Goal: Task Accomplishment & Management: Complete application form

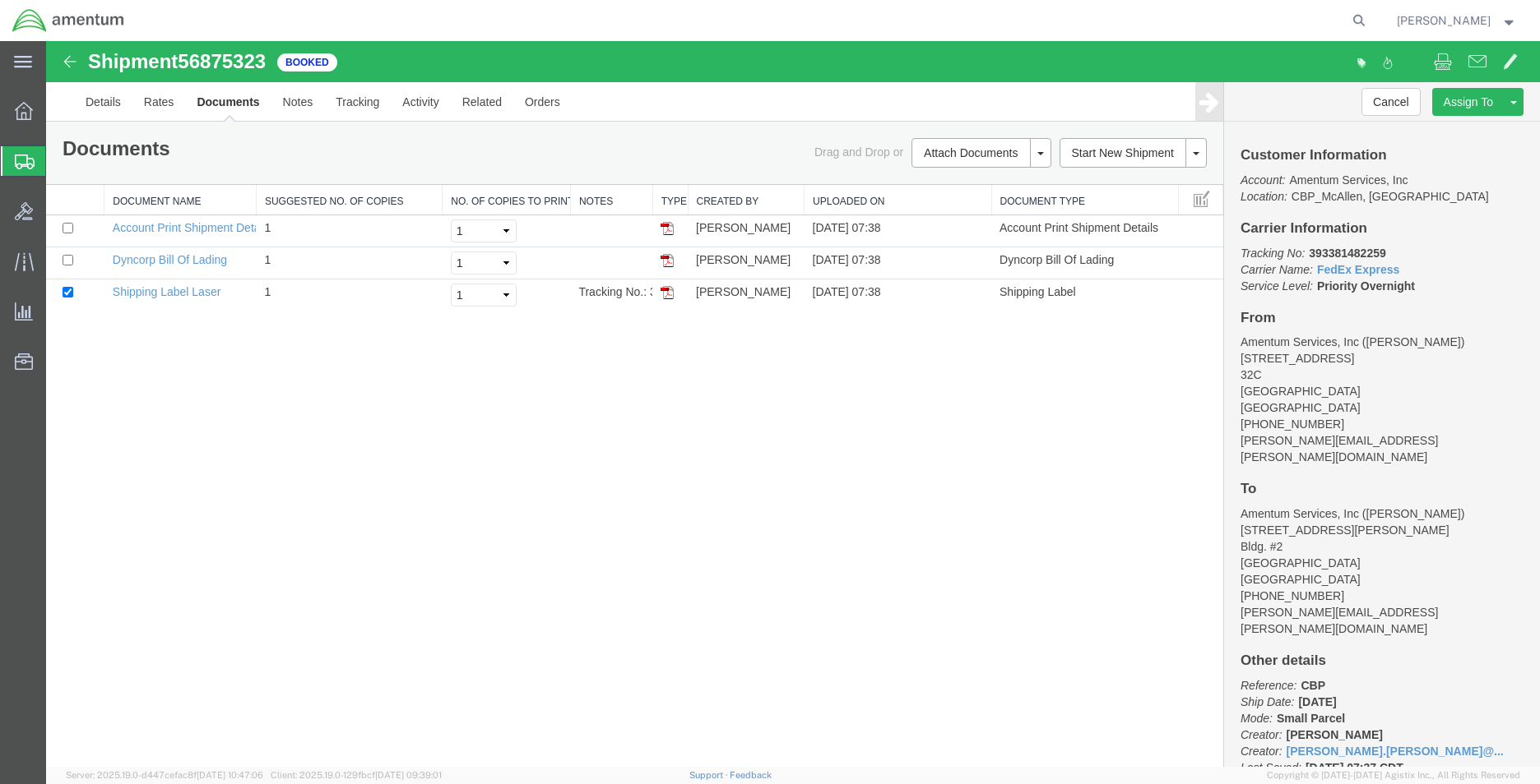
click at [0, 0] on span "Create Shipment" at bounding box center [0, 0] width 0 height 0
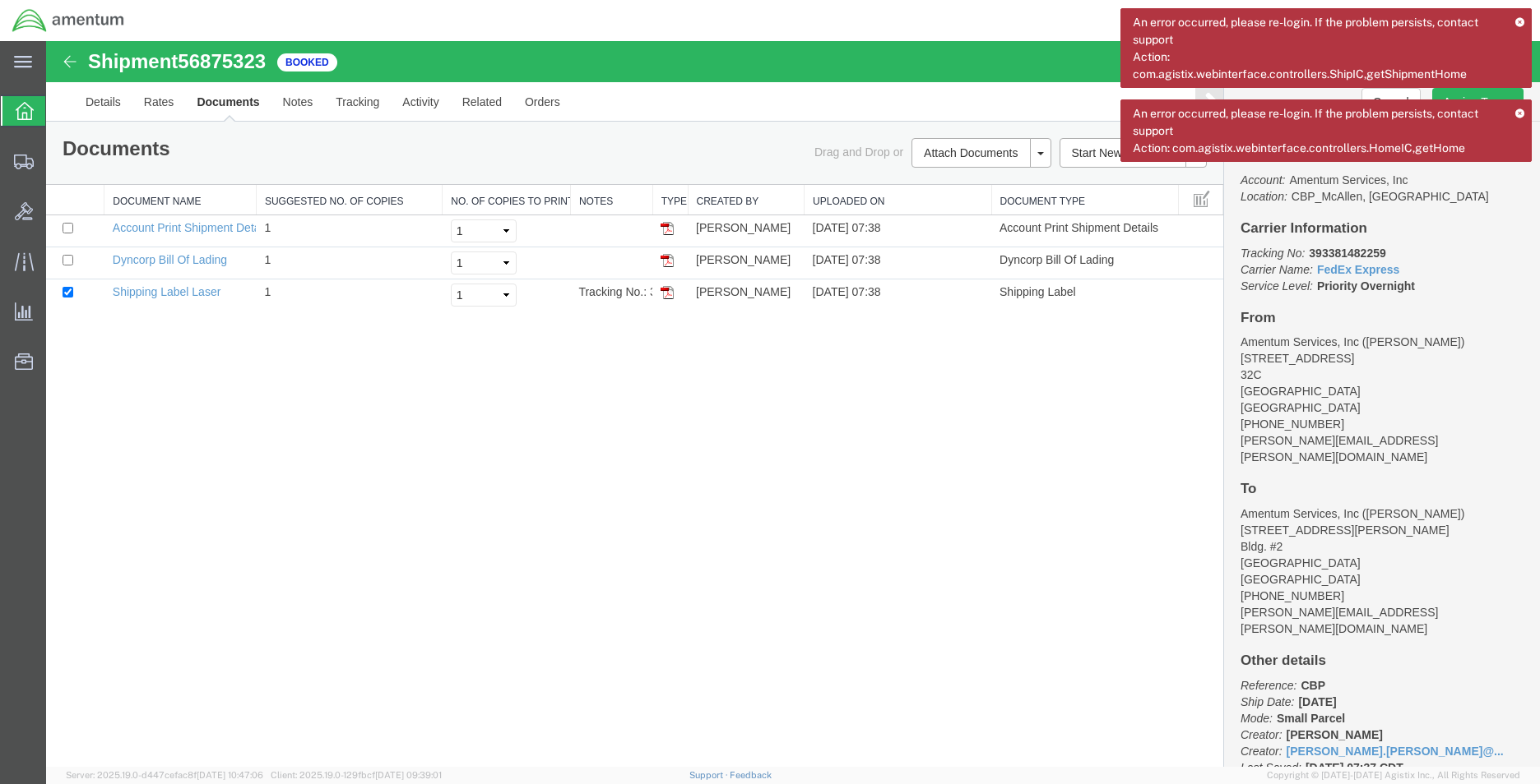
click at [1521, 25] on icon at bounding box center [1520, 22] width 10 height 9
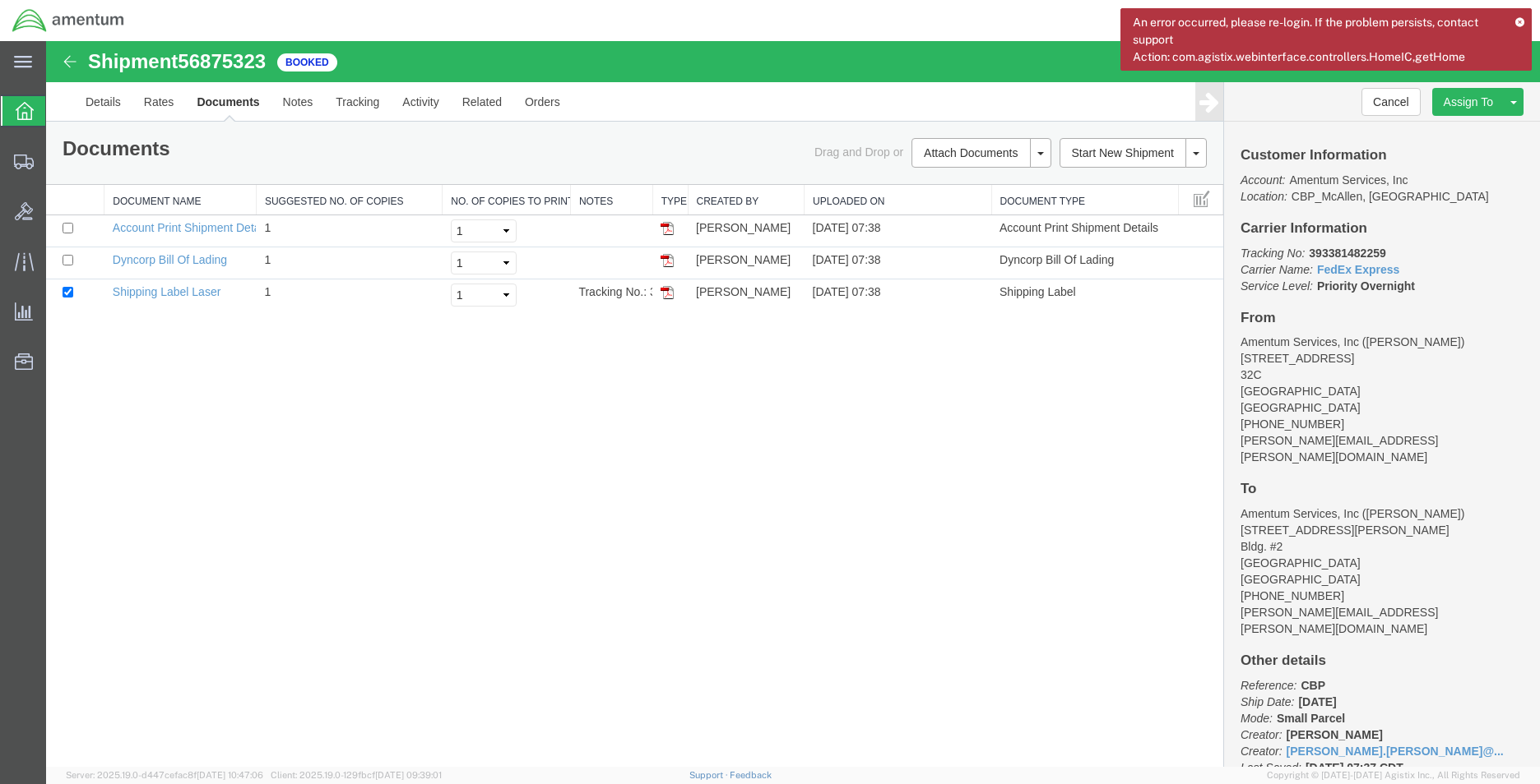
click at [1522, 23] on icon at bounding box center [1520, 22] width 10 height 9
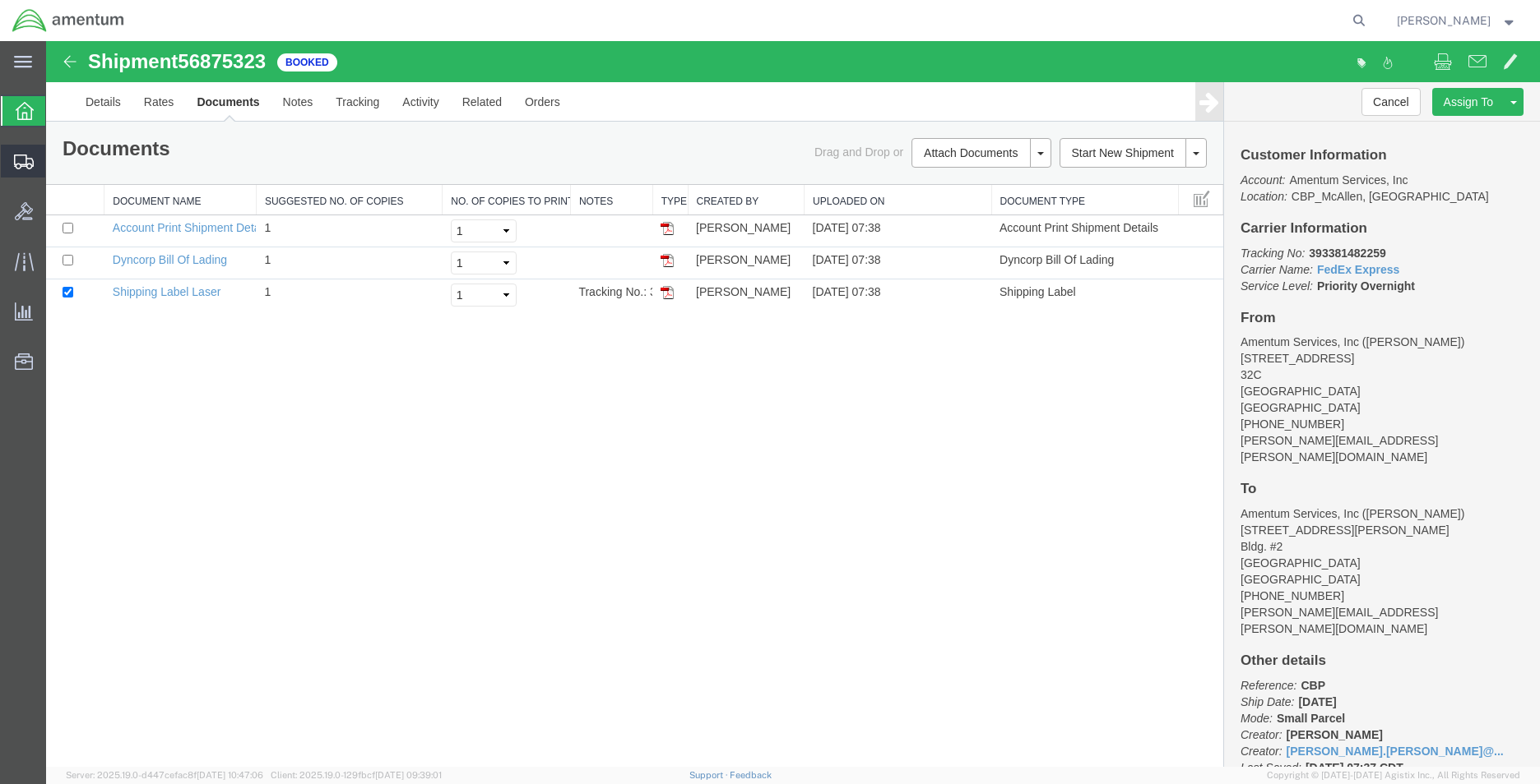
click at [0, 0] on span "Create Shipment" at bounding box center [0, 0] width 0 height 0
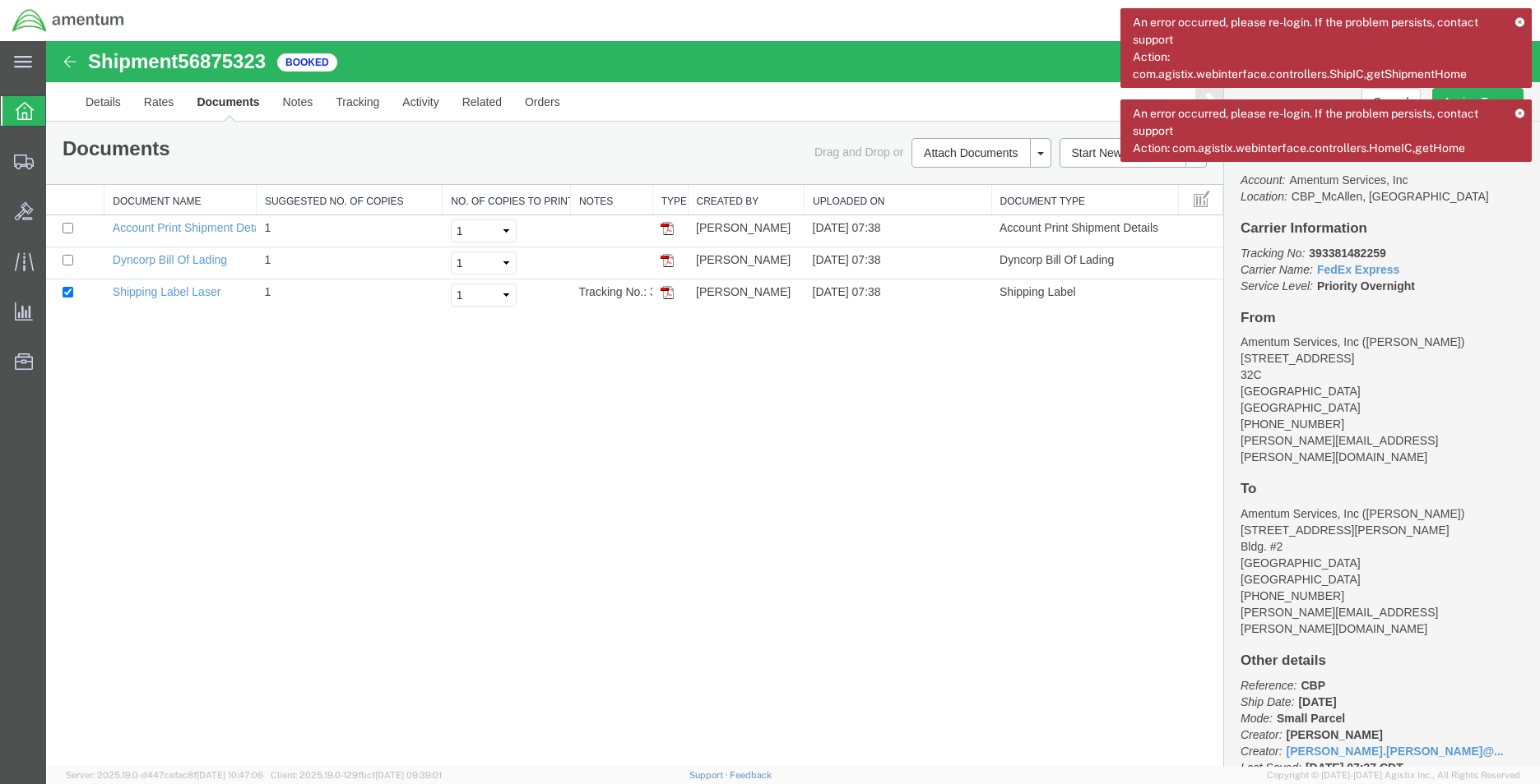
click at [1516, 113] on icon at bounding box center [1520, 113] width 10 height 9
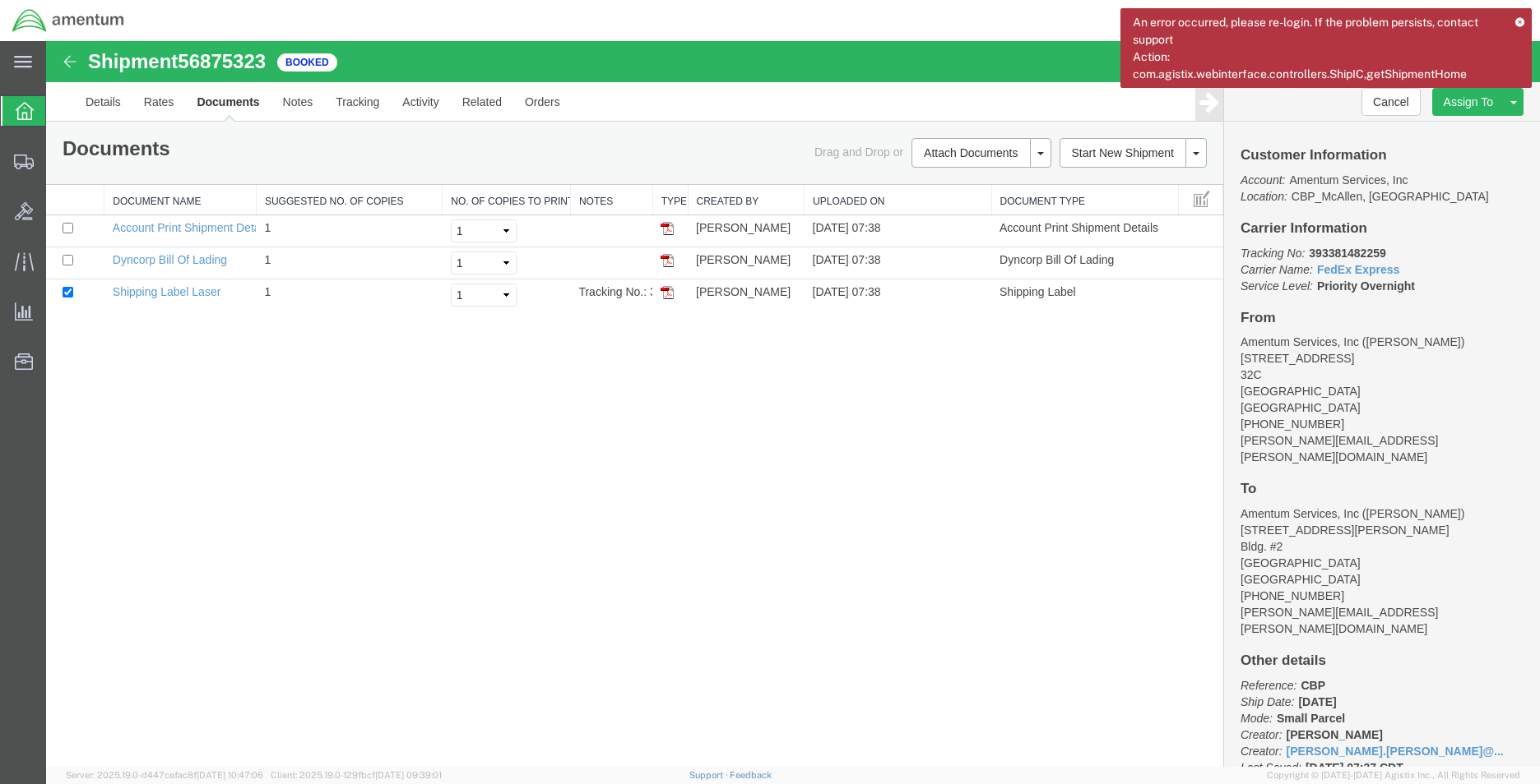
click at [1523, 21] on icon at bounding box center [1520, 22] width 10 height 9
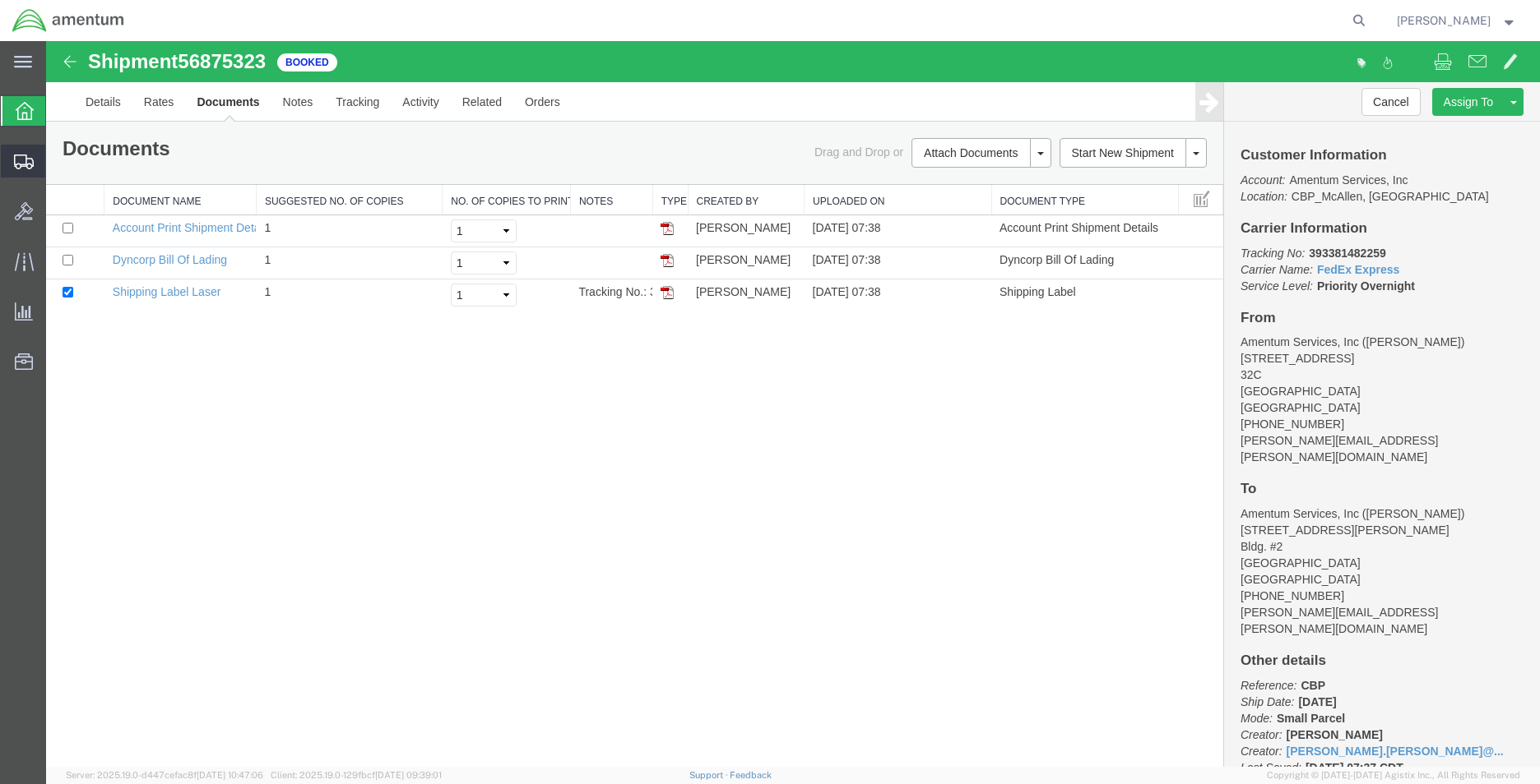
click at [0, 0] on span "Create Shipment" at bounding box center [0, 0] width 0 height 0
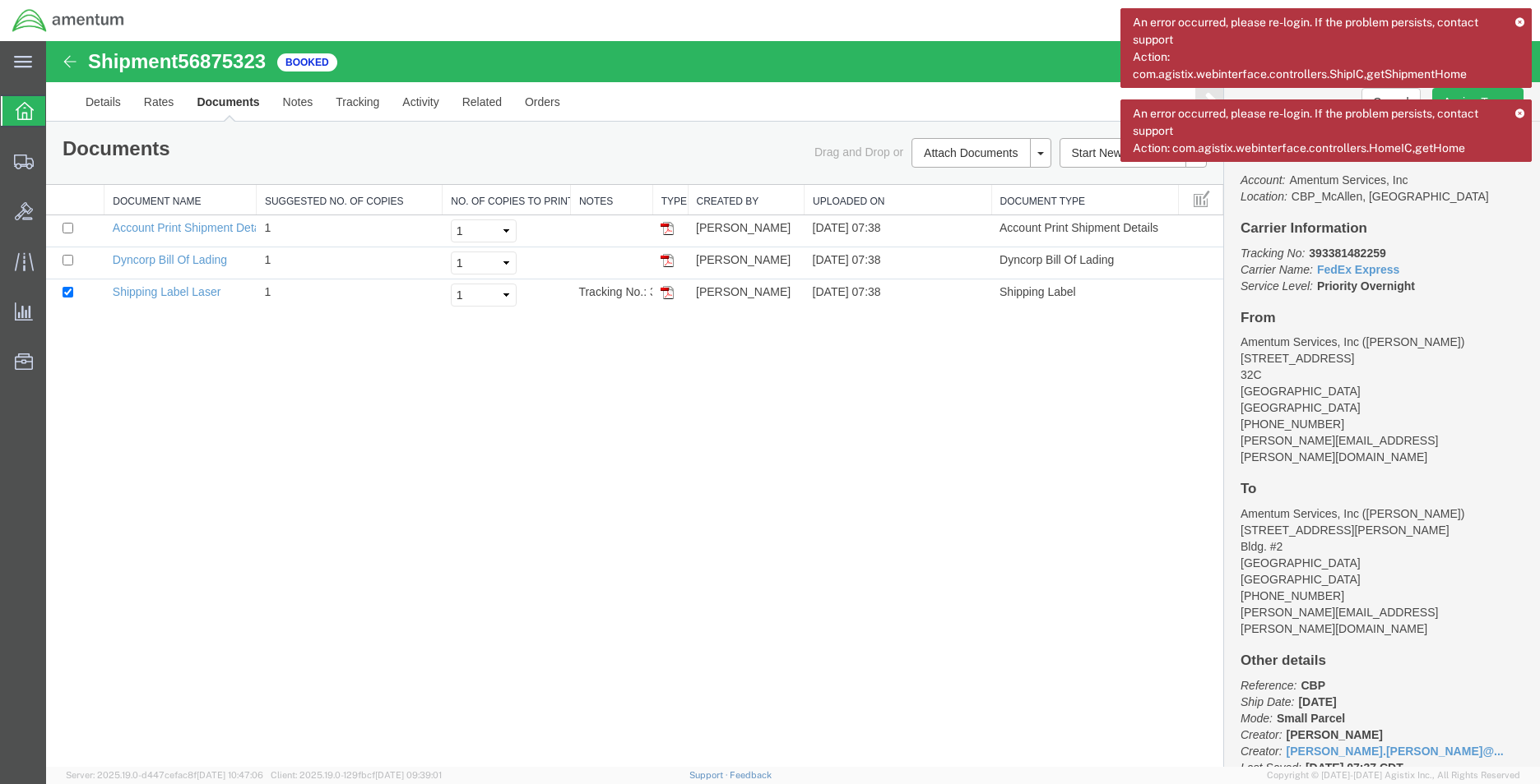
click at [567, 450] on div "Shipment 56875323 3 of 3 Booked Details Rates Documents Notes Tracking Activity…" at bounding box center [793, 404] width 1494 height 726
click at [1520, 113] on icon at bounding box center [1520, 113] width 10 height 9
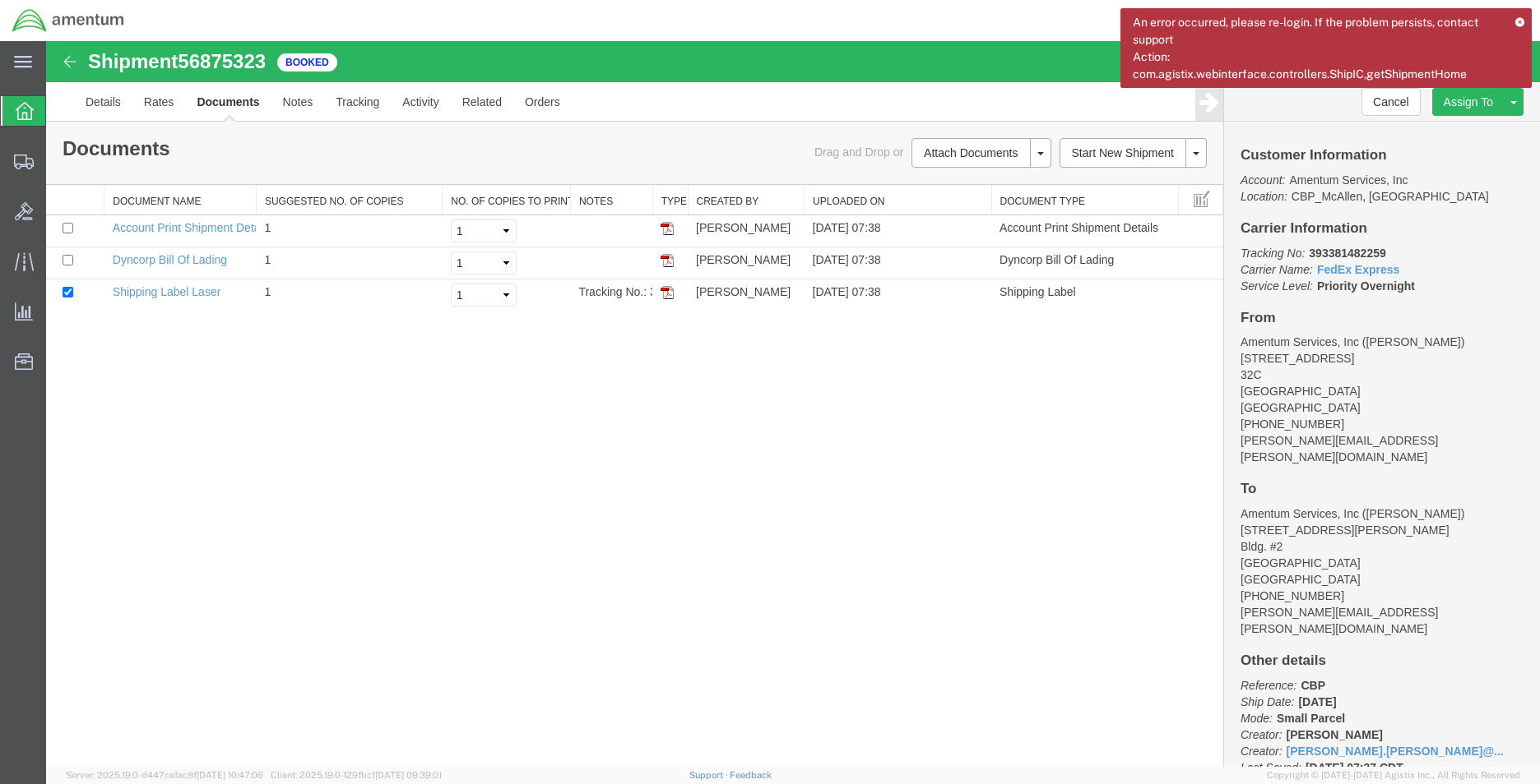
click at [1523, 23] on icon at bounding box center [1520, 22] width 10 height 9
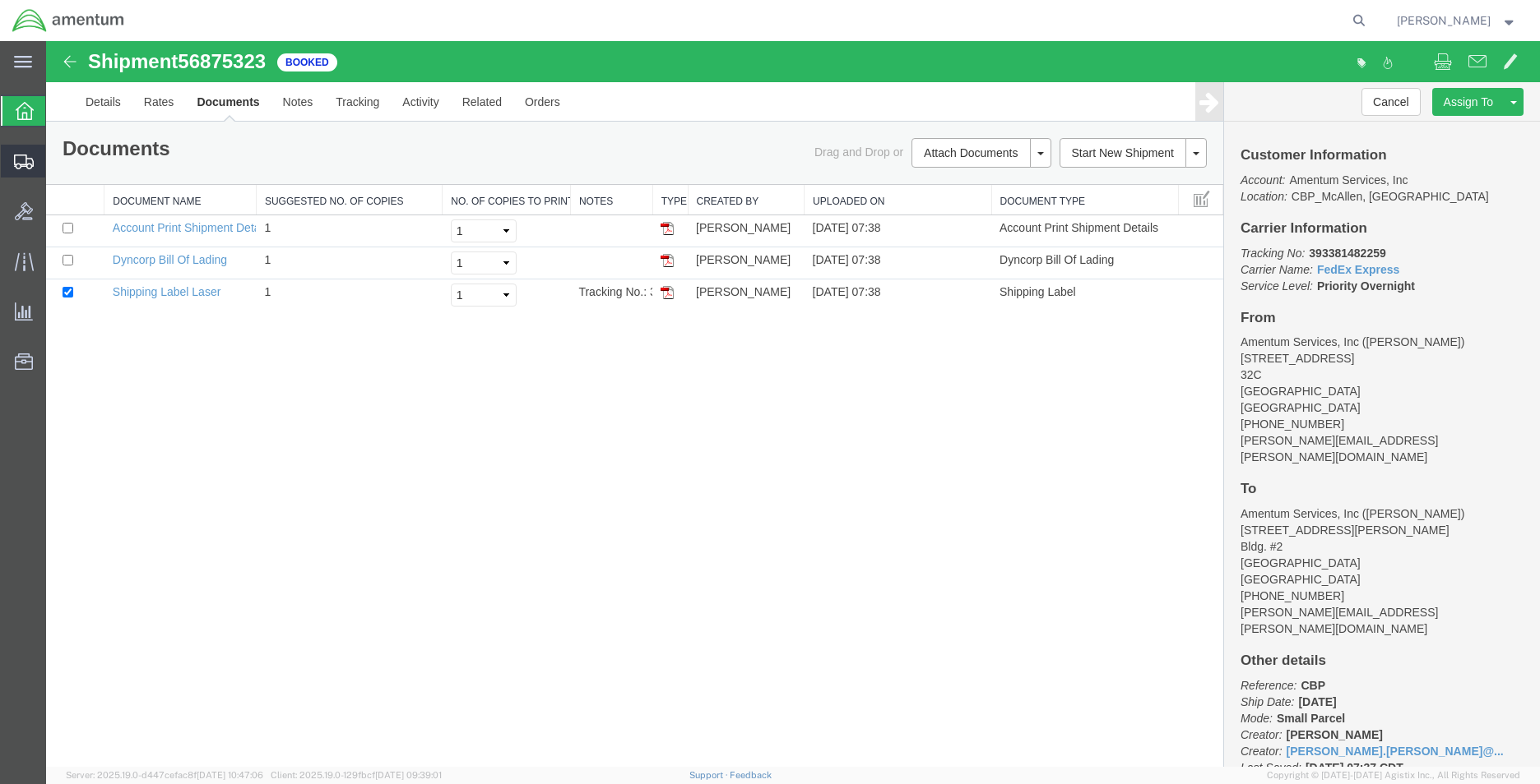
click at [0, 0] on span "Create Shipment" at bounding box center [0, 0] width 0 height 0
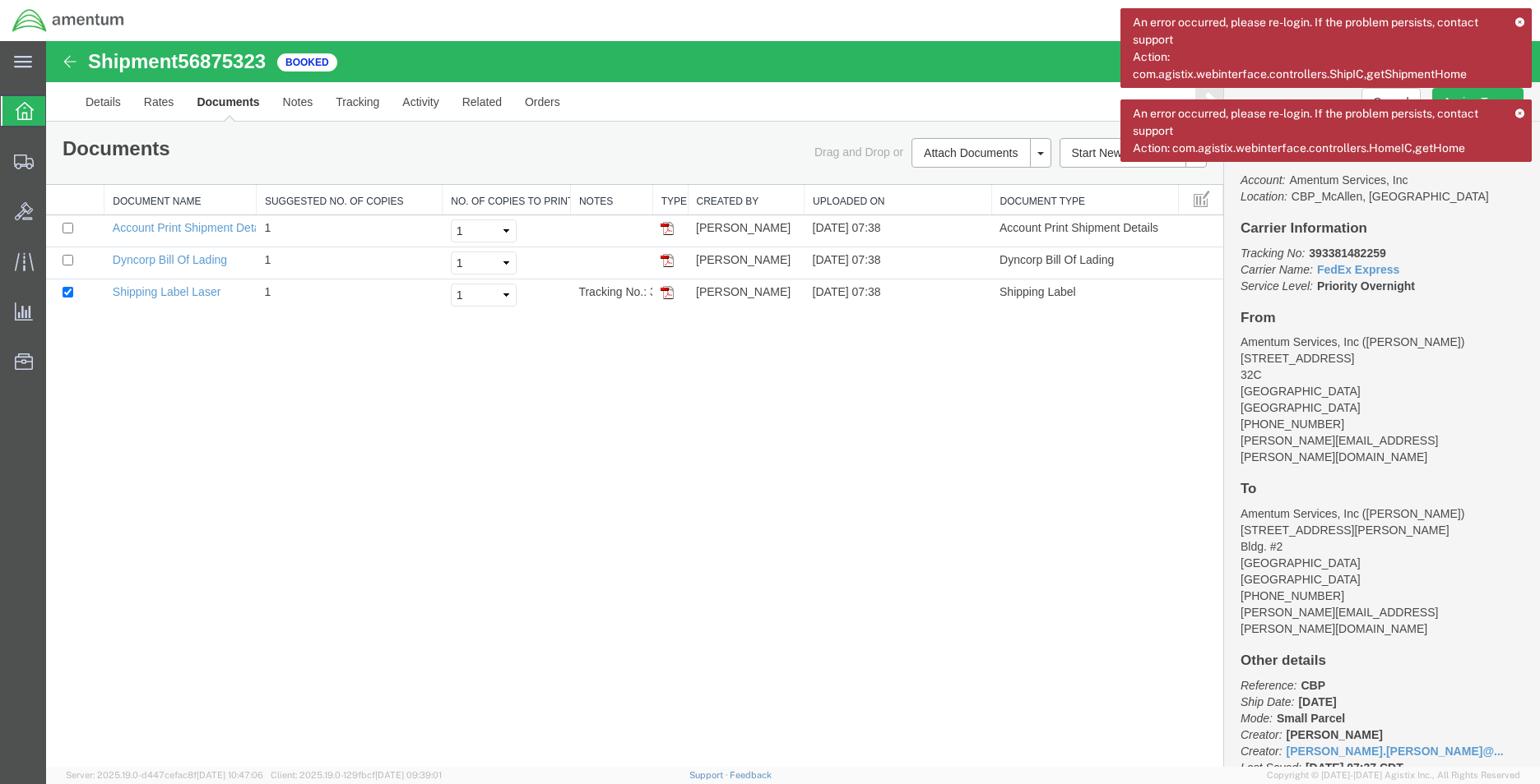
click at [1523, 112] on icon at bounding box center [1520, 113] width 10 height 9
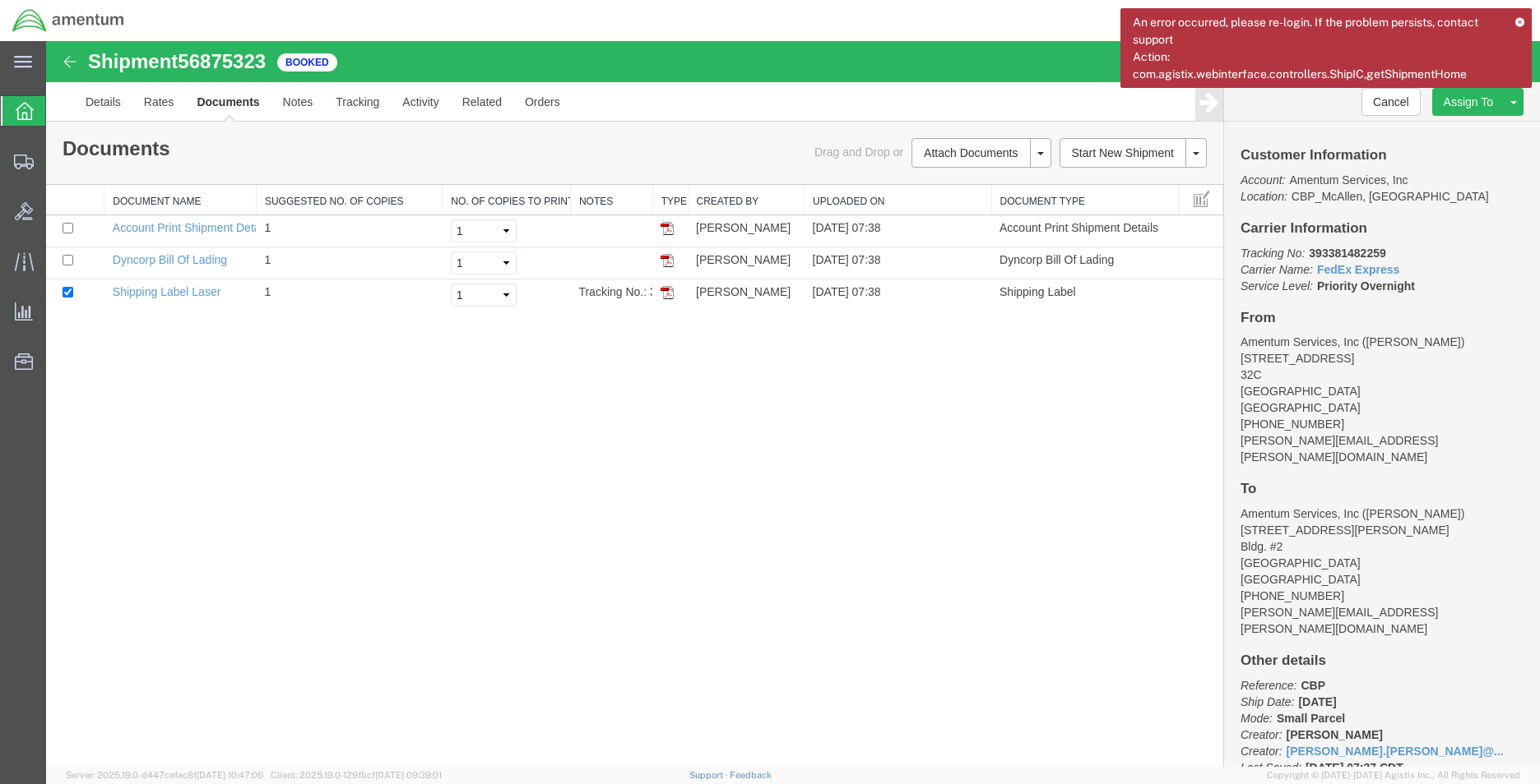
click at [1519, 21] on icon at bounding box center [1520, 22] width 10 height 9
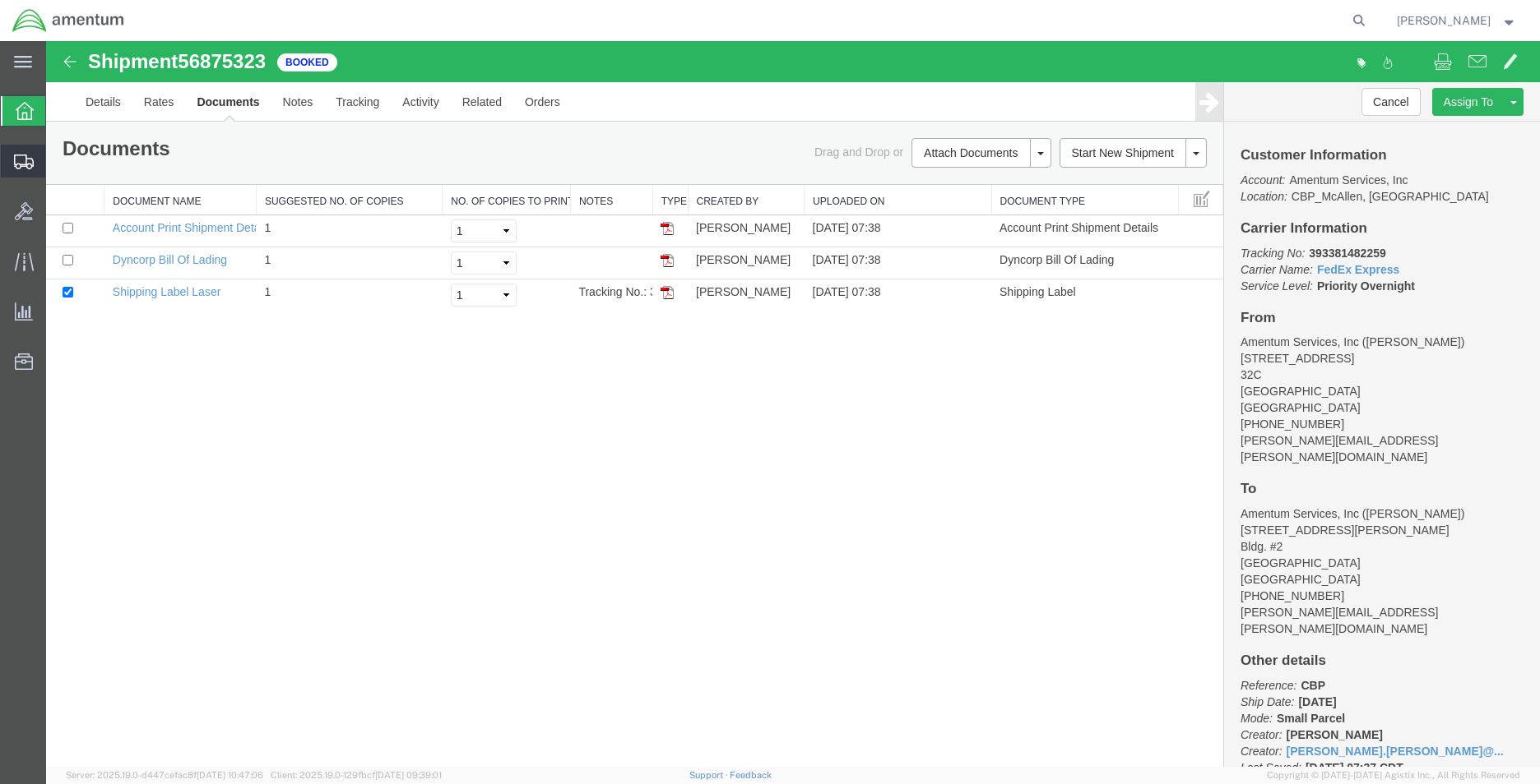
click at [0, 0] on link "Create Shipment" at bounding box center [0, 0] width 0 height 0
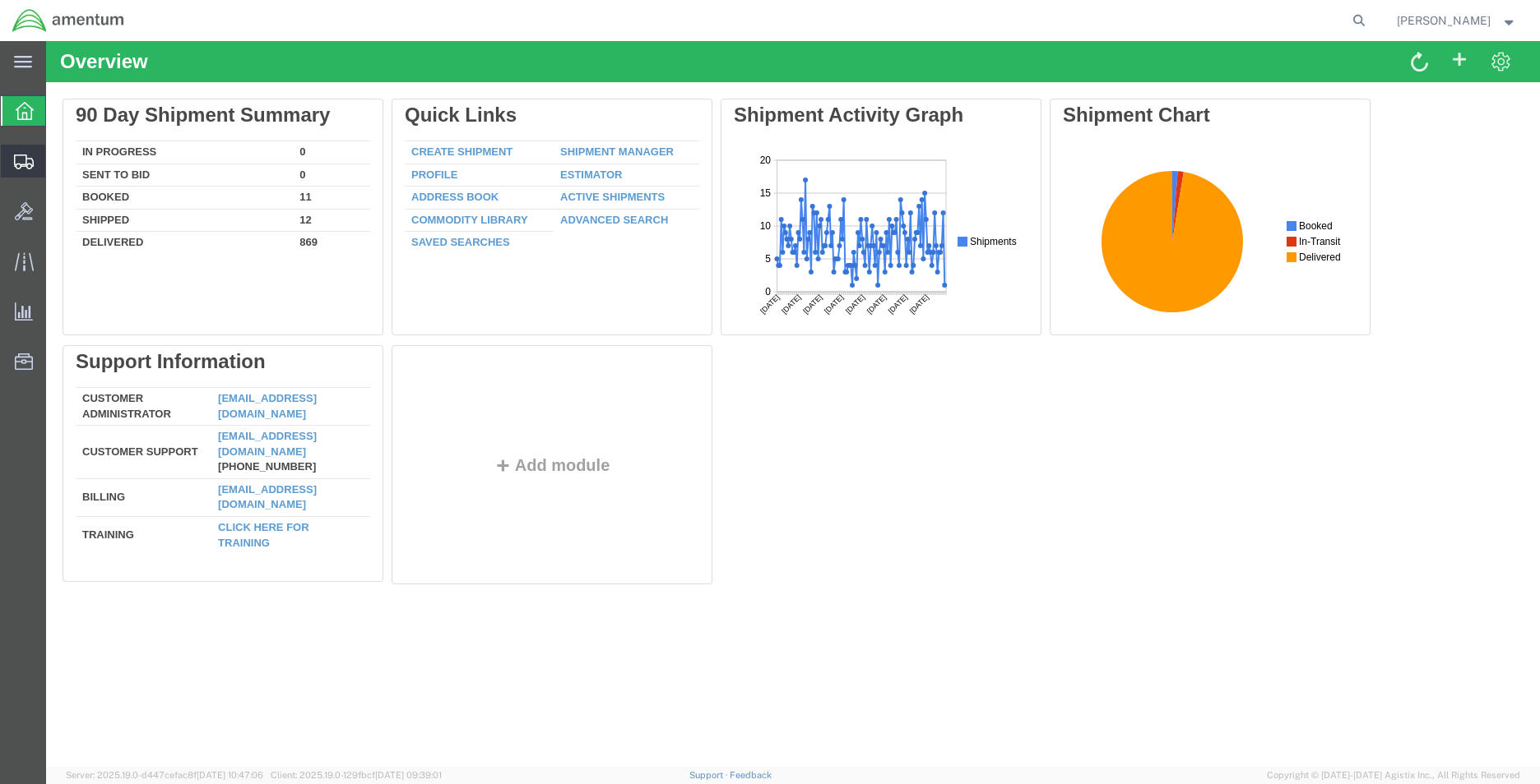
click at [0, 0] on span "Create Shipment" at bounding box center [0, 0] width 0 height 0
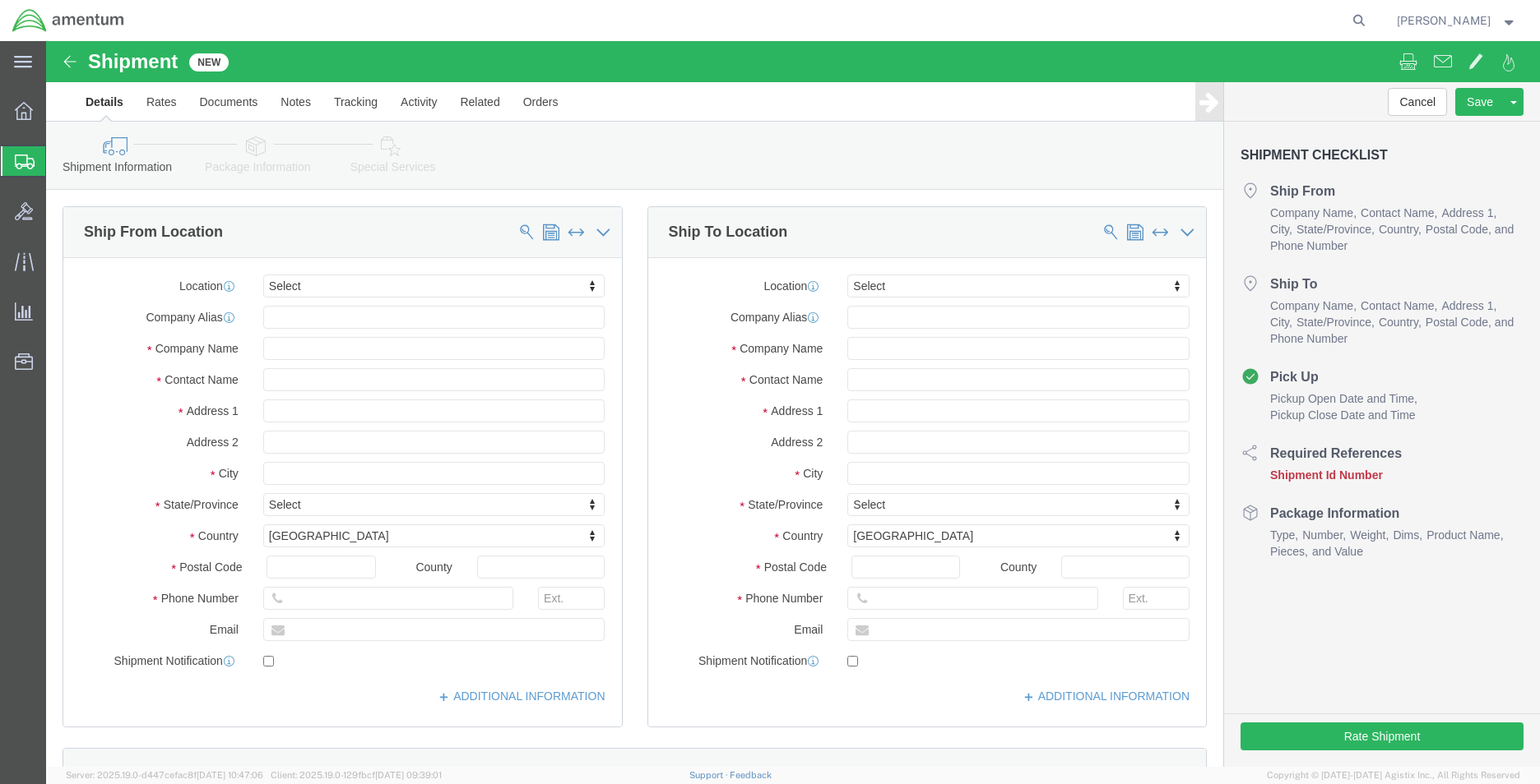
select select
click div "Location My Profile Location 1002-4122-6 1006-5256-0 1026-8910-0 1281-0560-3 13…"
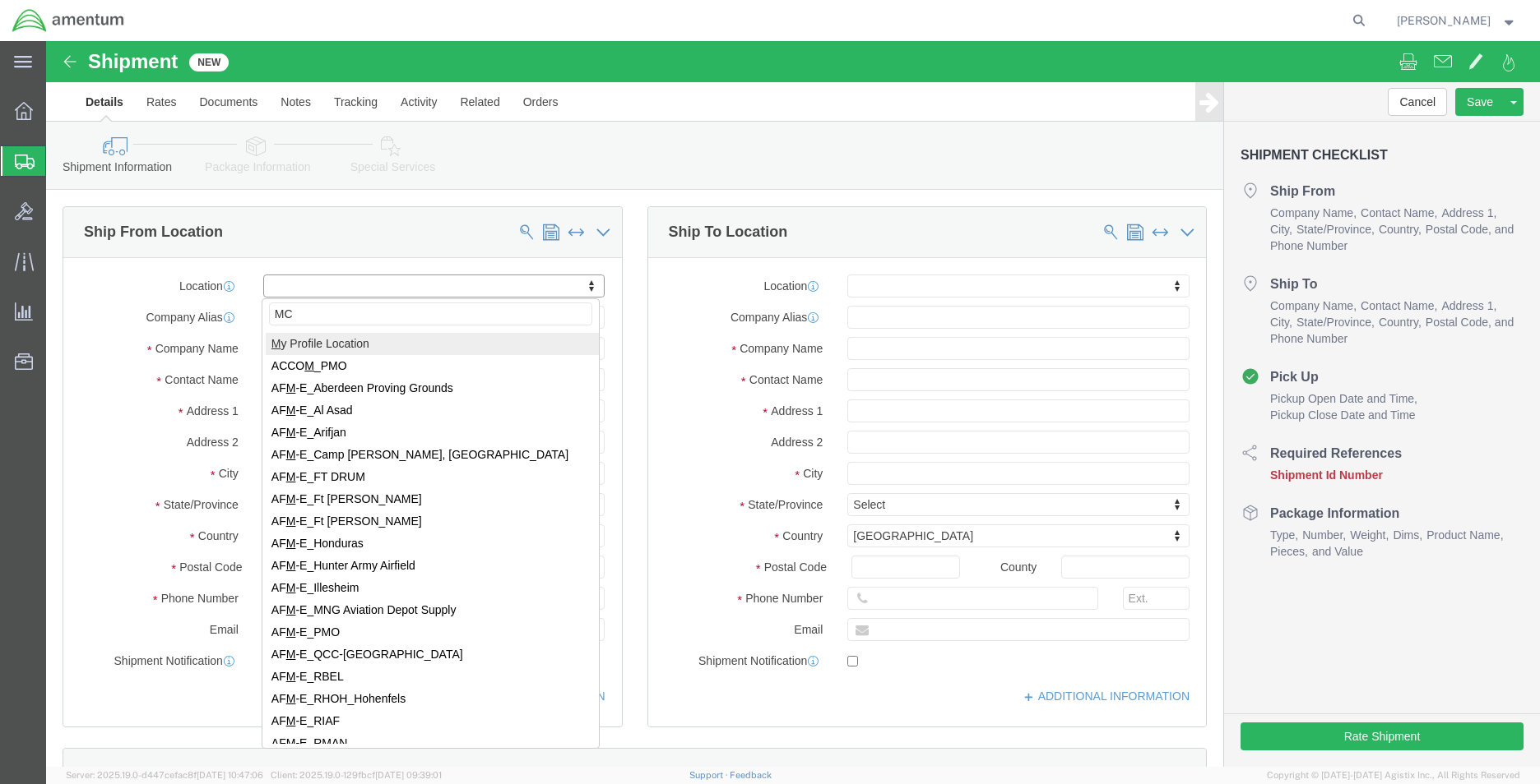
type input "MCA"
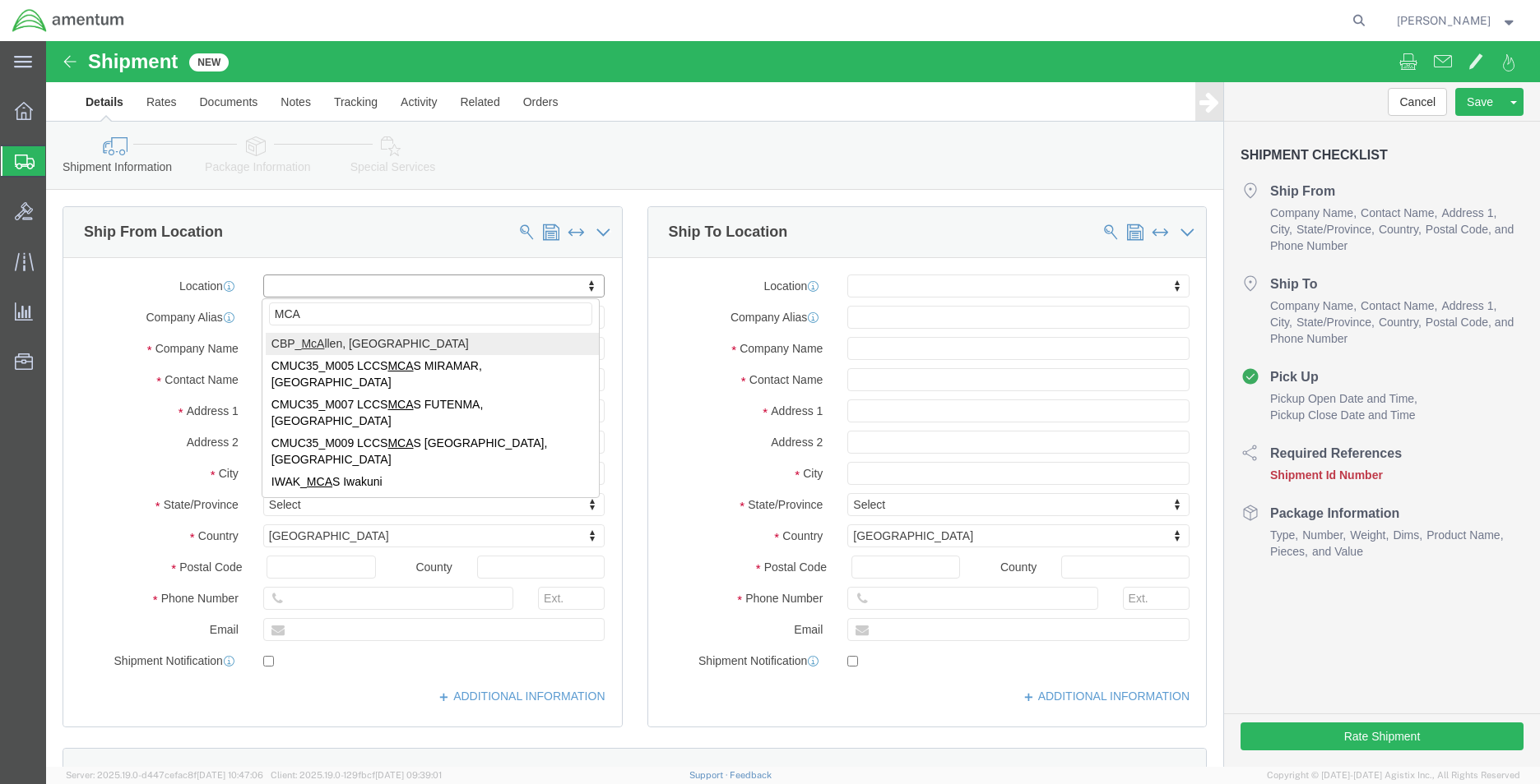
select select "49941"
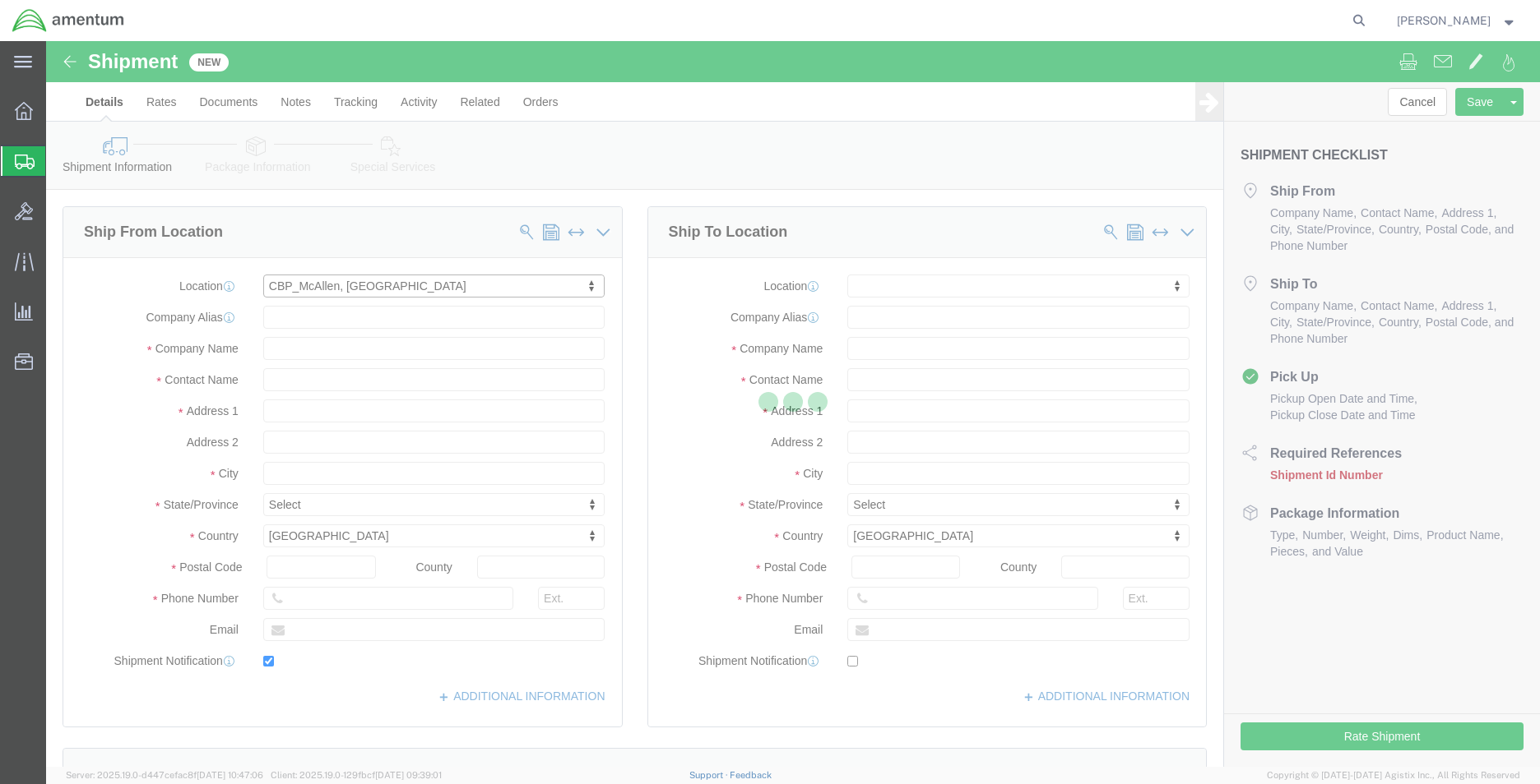
type input "[STREET_ADDRESS]"
type input "32C"
type input "78503"
type input "[PHONE_NUMBER]"
type input "[PERSON_NAME][EMAIL_ADDRESS][PERSON_NAME][DOMAIN_NAME]"
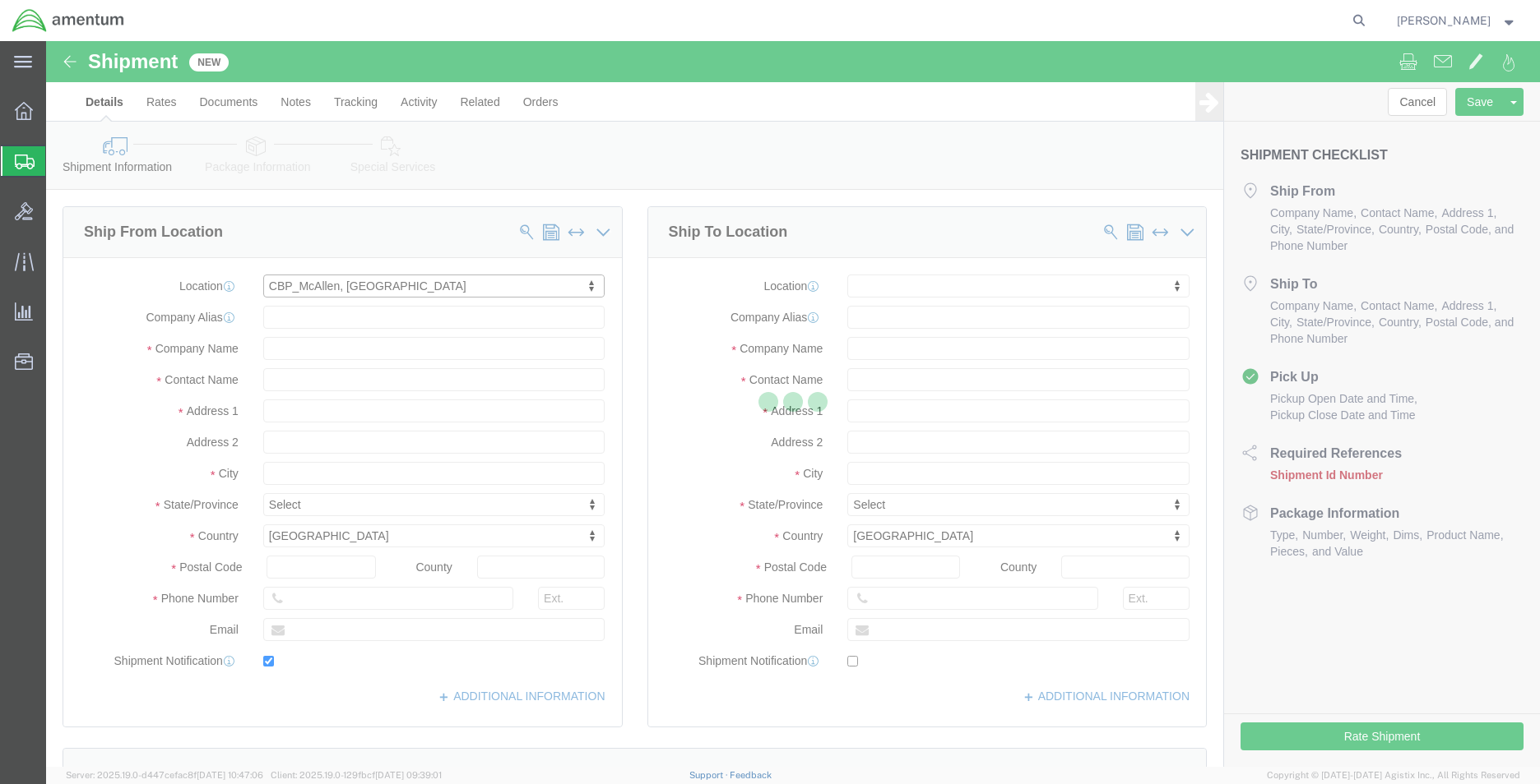
checkbox input "true"
type input "Amentum Services, Inc"
type input "[PERSON_NAME]"
type input "McAllen"
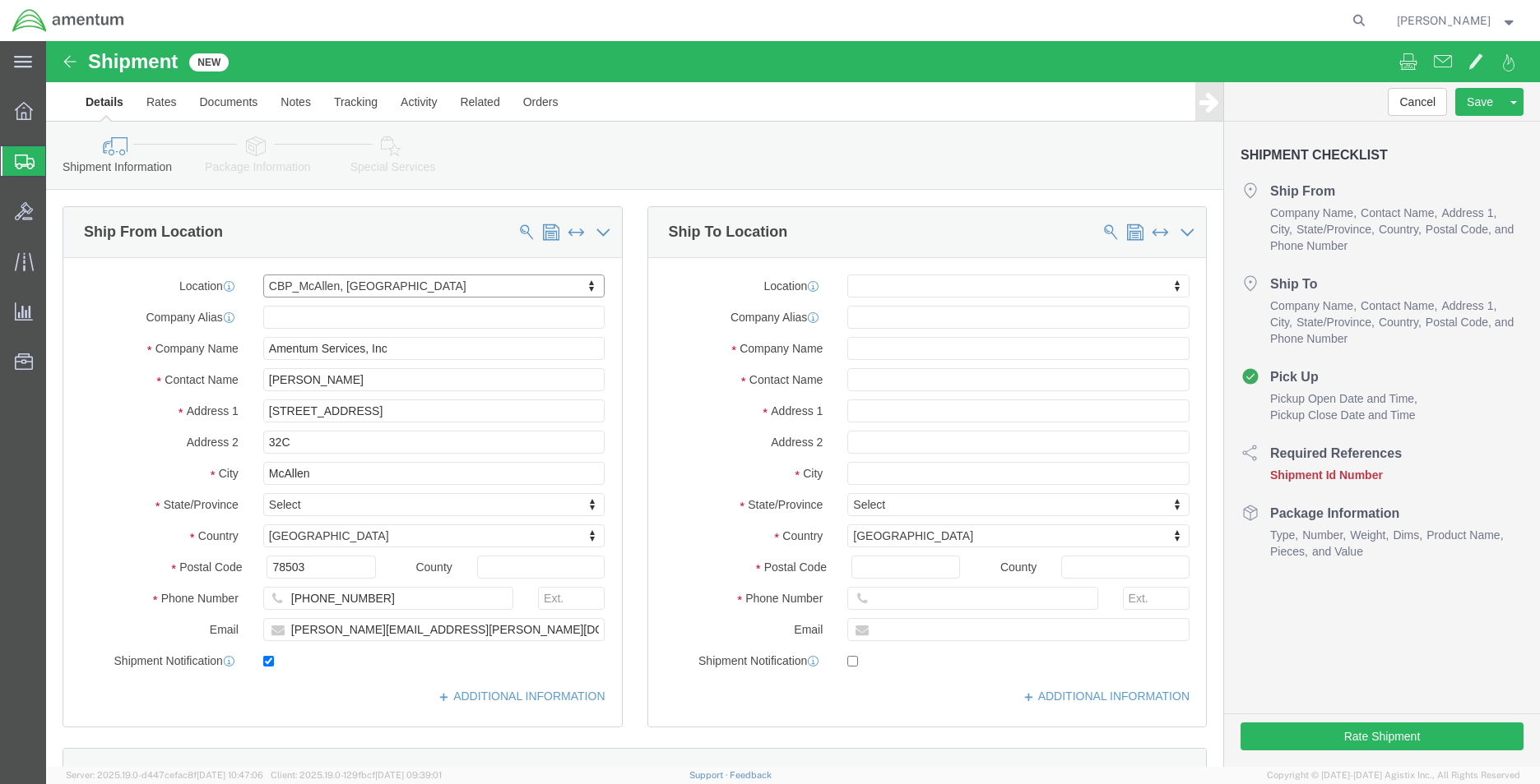
select select "TX"
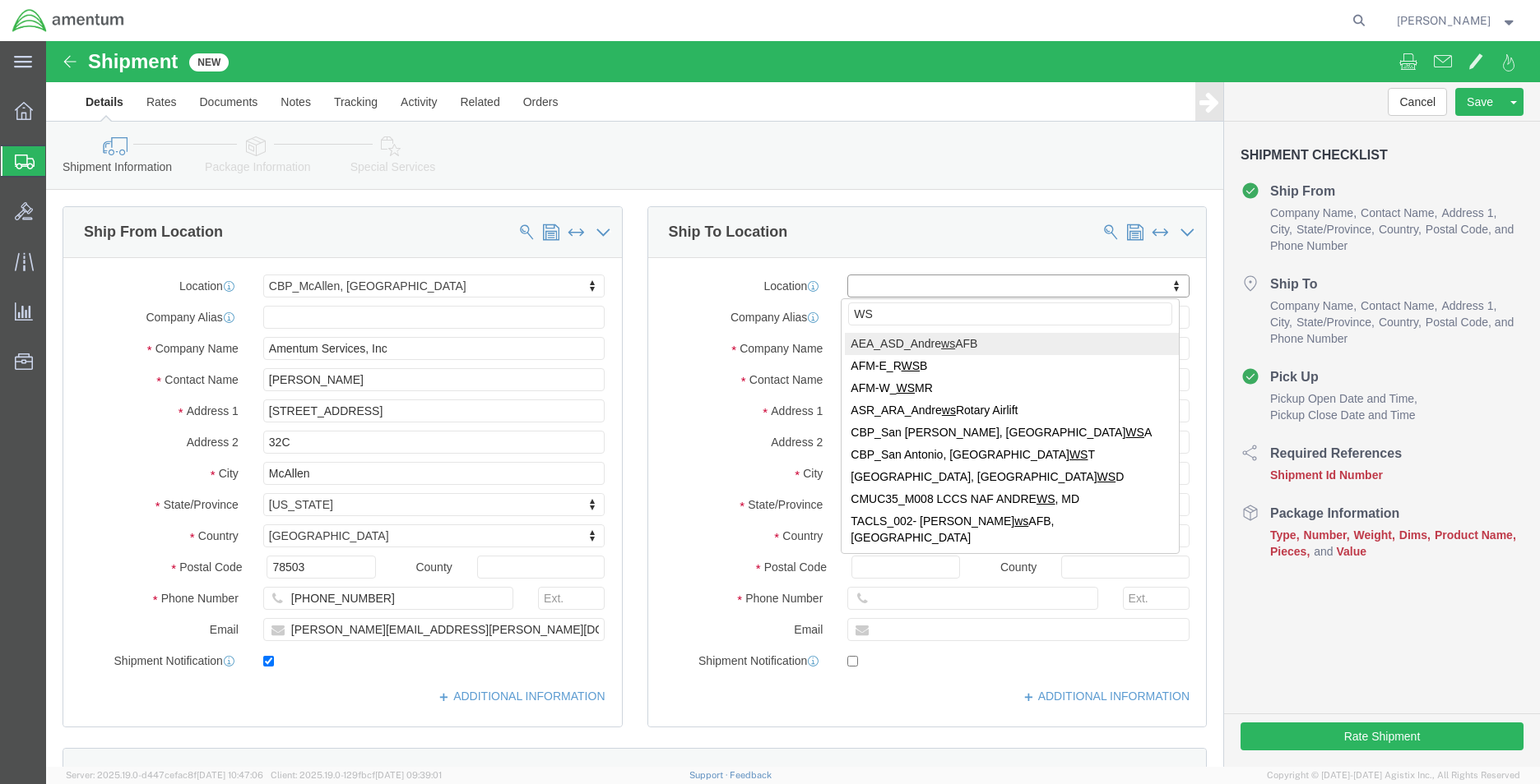
type input "WST"
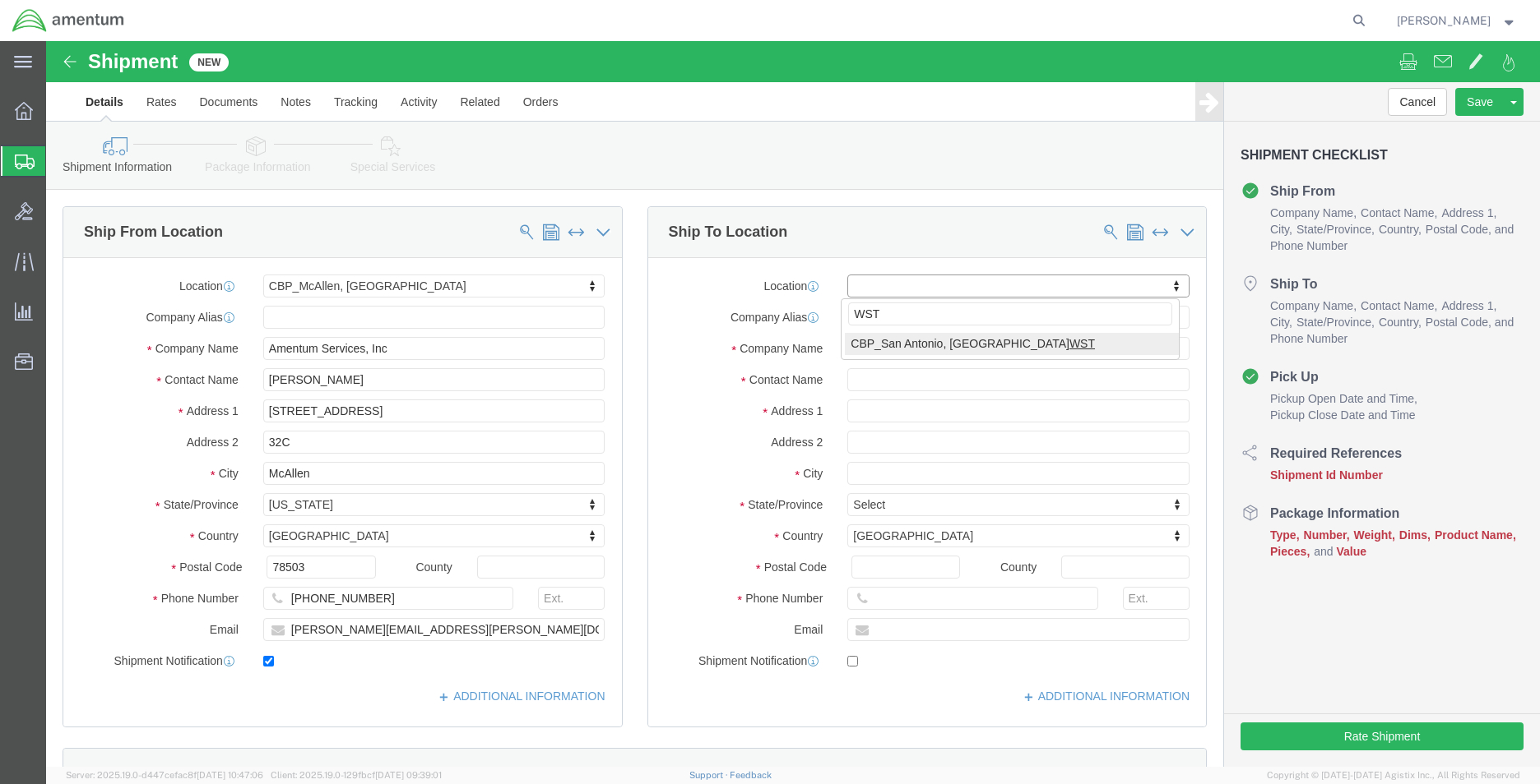
select select "49945"
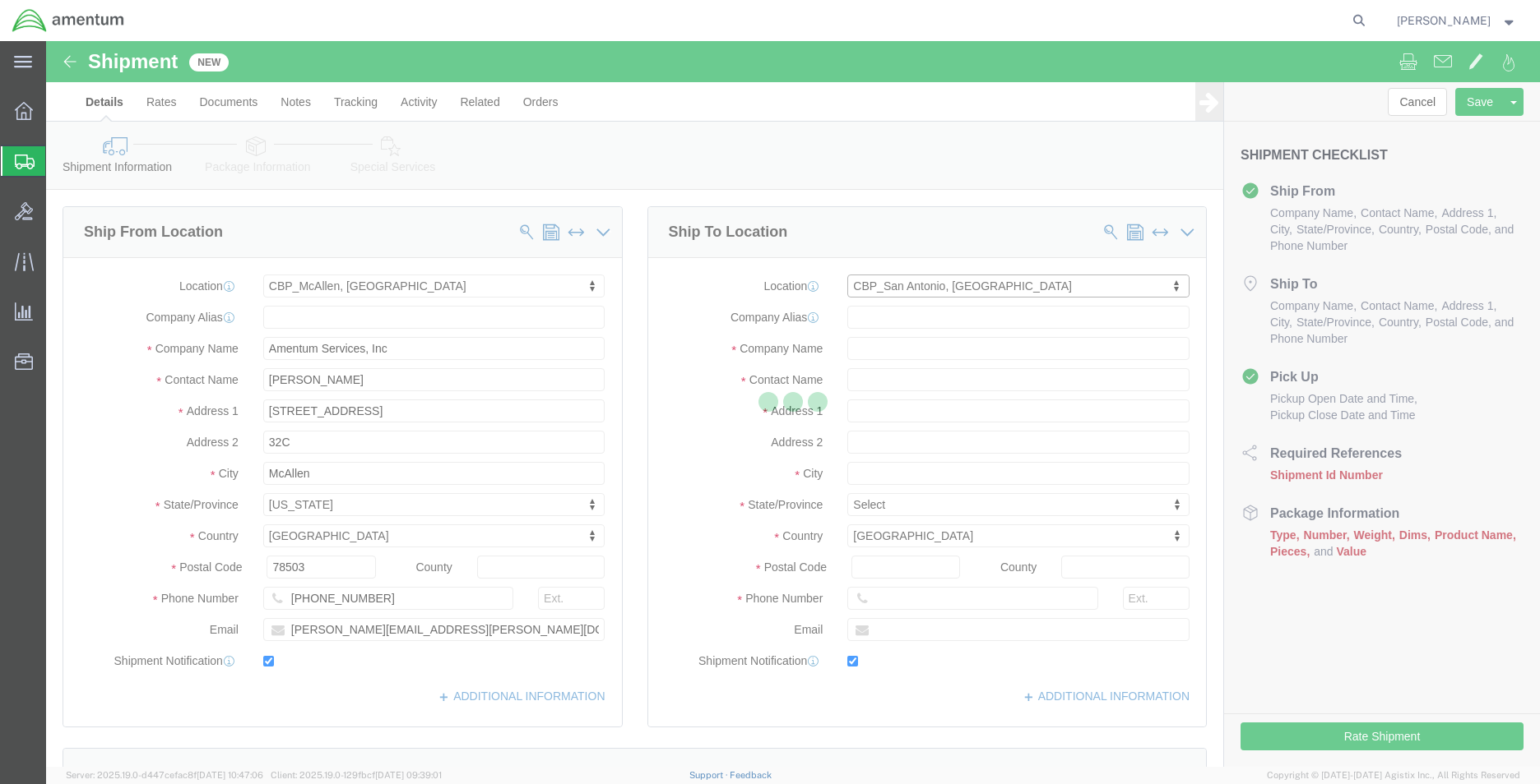
type input "[STREET_ADDRESS][PERSON_NAME]"
type input "Bldg. #2"
type input "78216"
type input "[PHONE_NUMBER]"
type input "[PERSON_NAME][EMAIL_ADDRESS][PERSON_NAME][DOMAIN_NAME]"
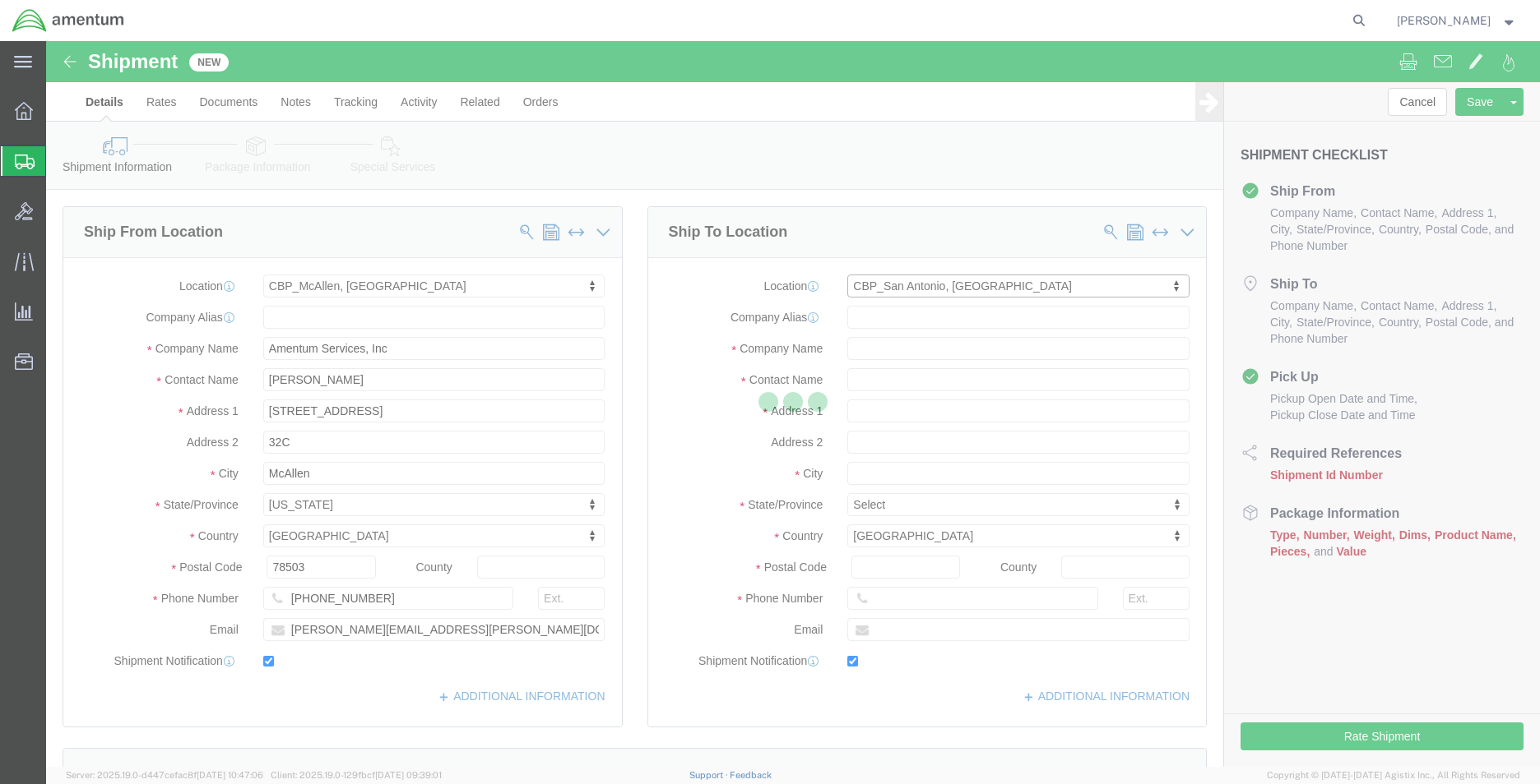
checkbox input "true"
type input "Amentum Services, Inc"
type input "ALISON GODOY"
type input "San Antonio"
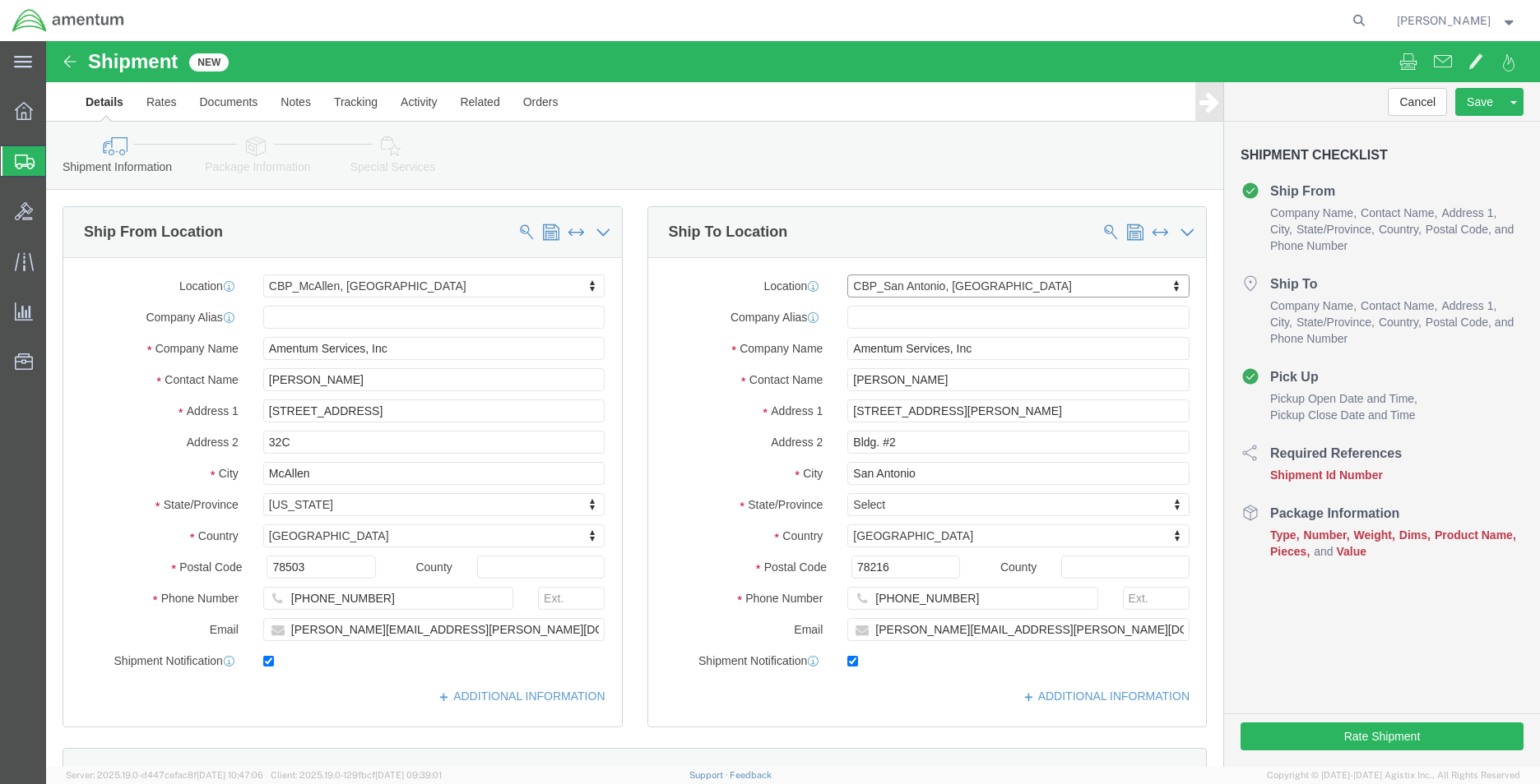
select select "TX"
click input "ALISON GODOY"
drag, startPoint x: 699, startPoint y: 337, endPoint x: 503, endPoint y: 337, distance: 196.0
click div "Ship From Location Location CBP_McAllen, TX_MCA My Profile Location 1002-4122-6…"
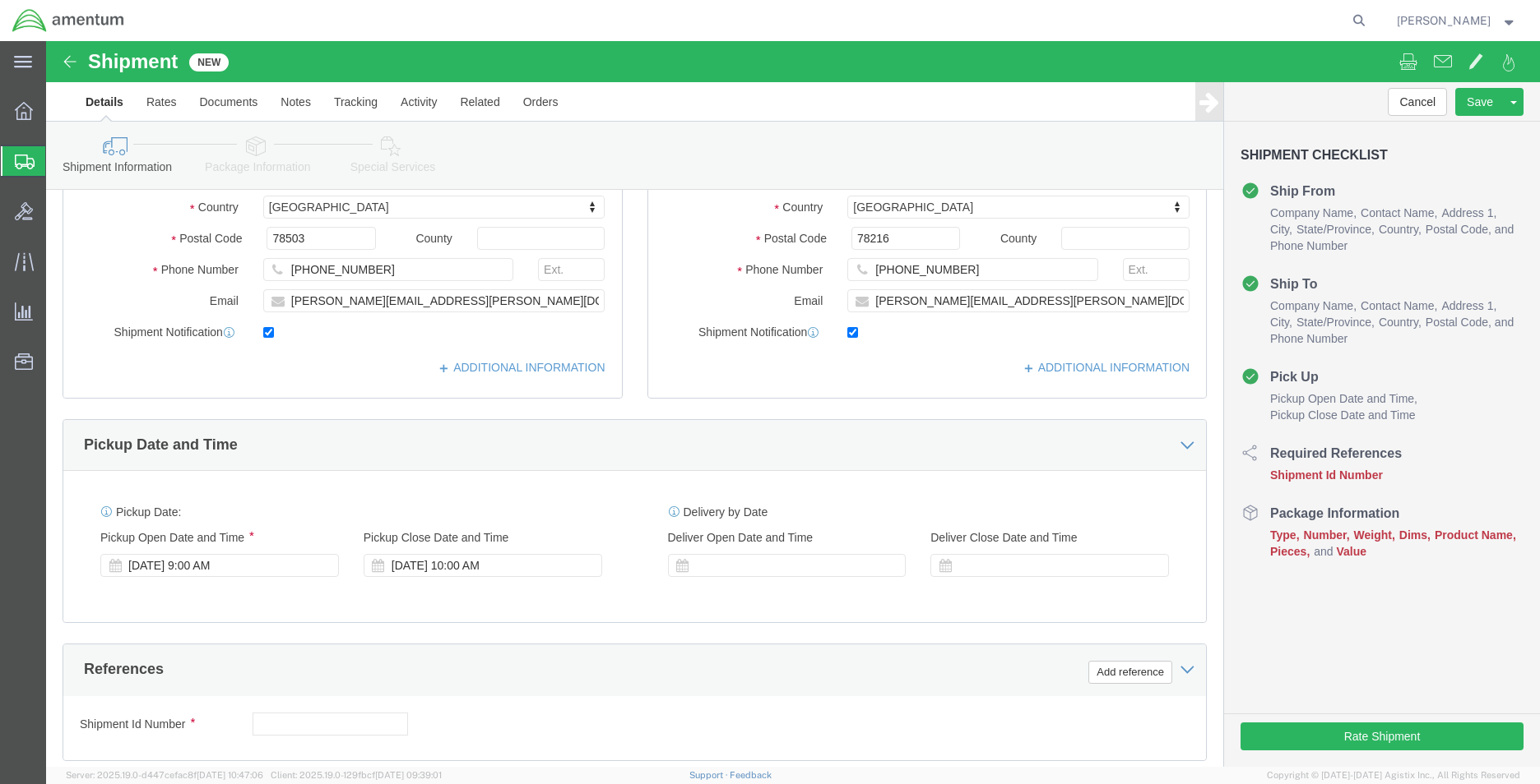
type input "SUPPLY DEPT"
click div
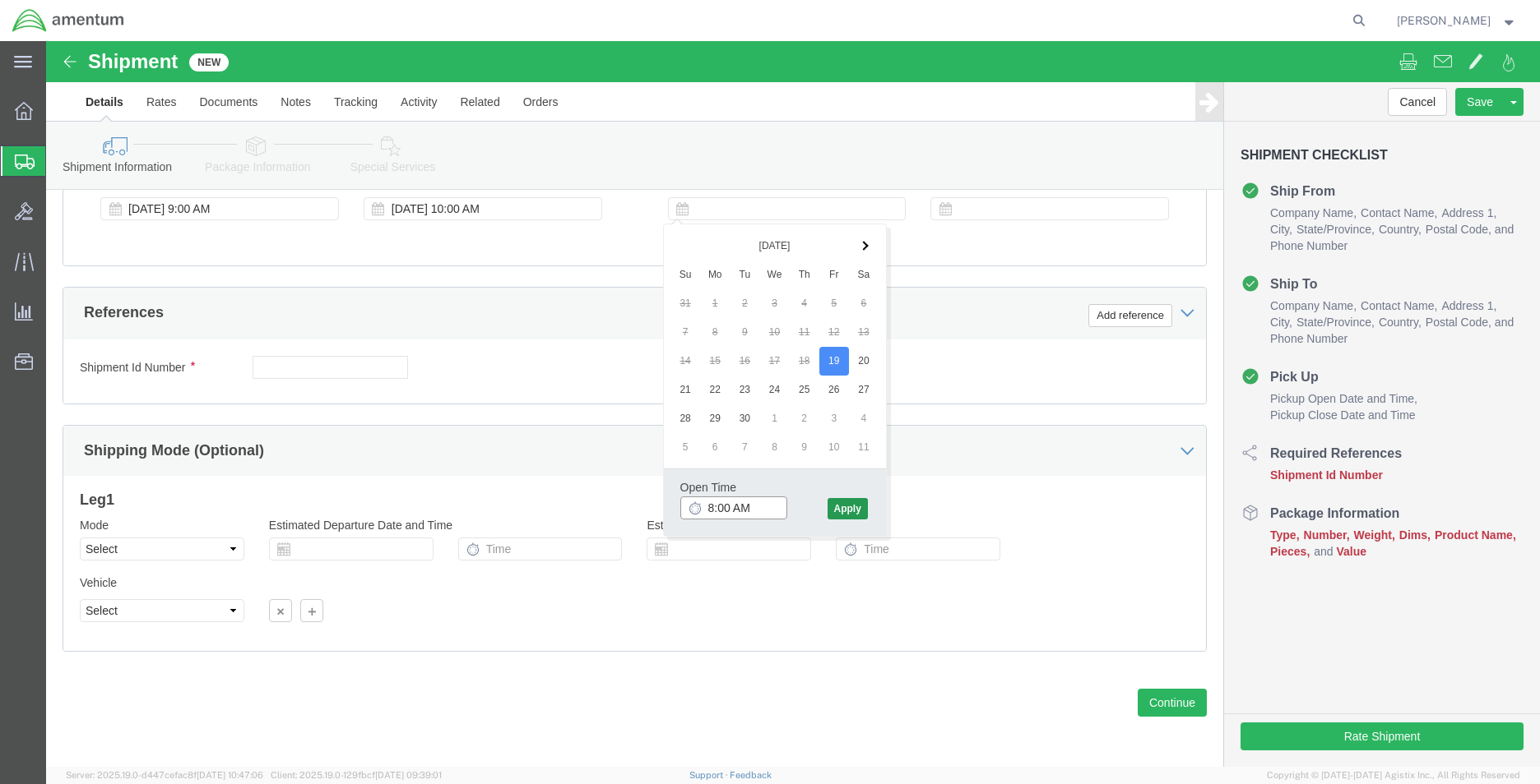
type input "8:00 AM"
click button "Apply"
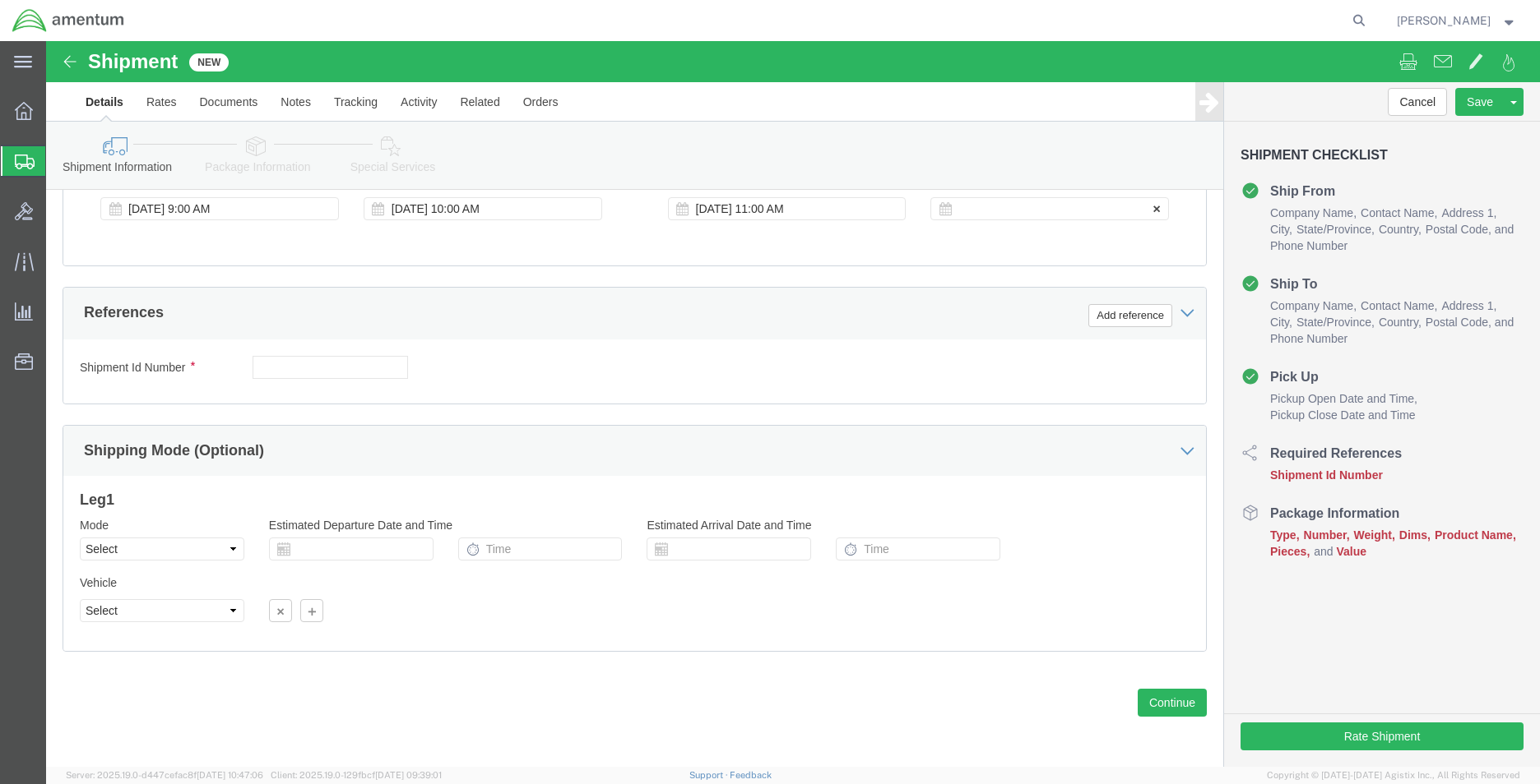
click div "Deliver Close Date Deliver Close Time Deliver Close Date and Time"
click div
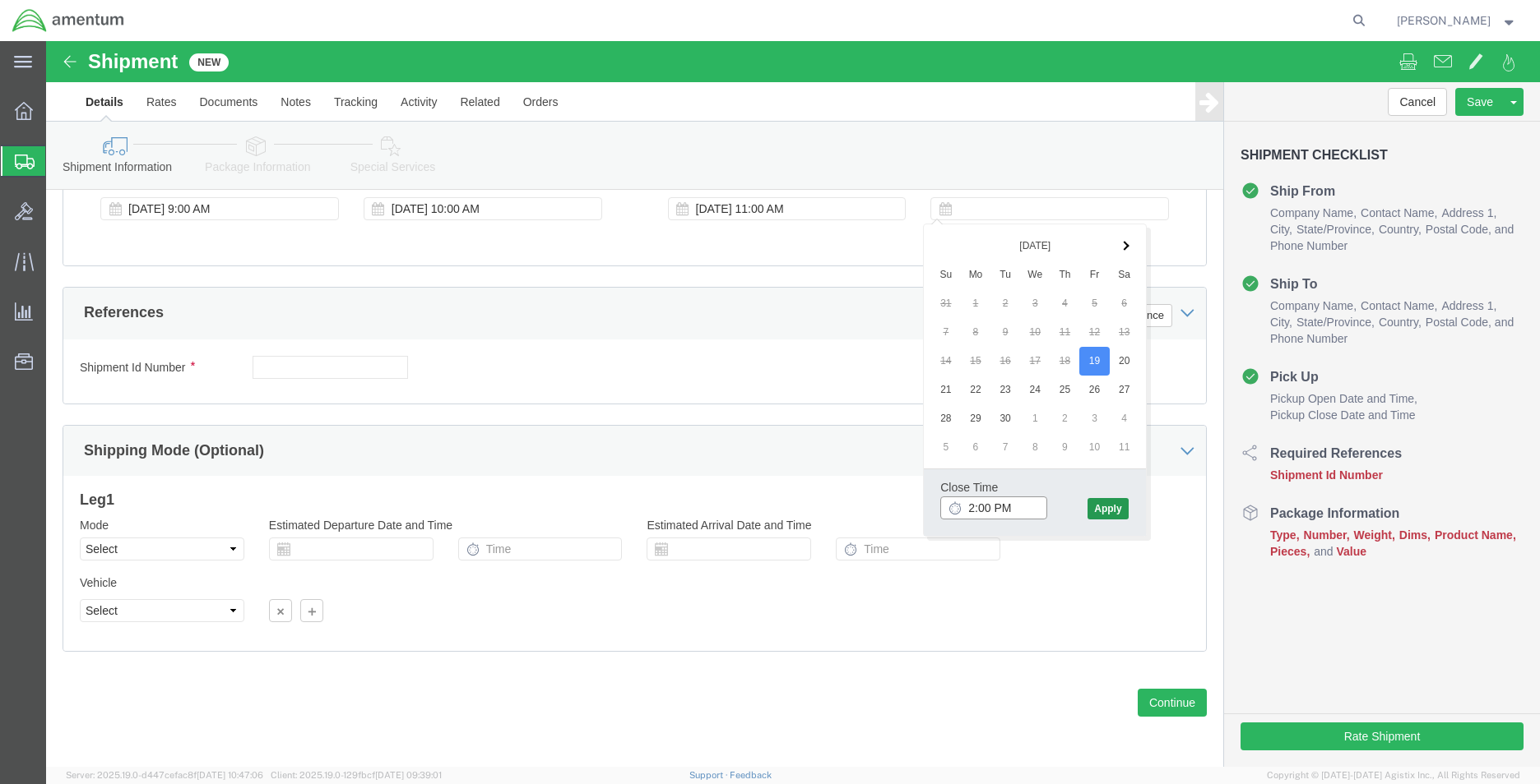
type input "2:00 PM"
click button "Apply"
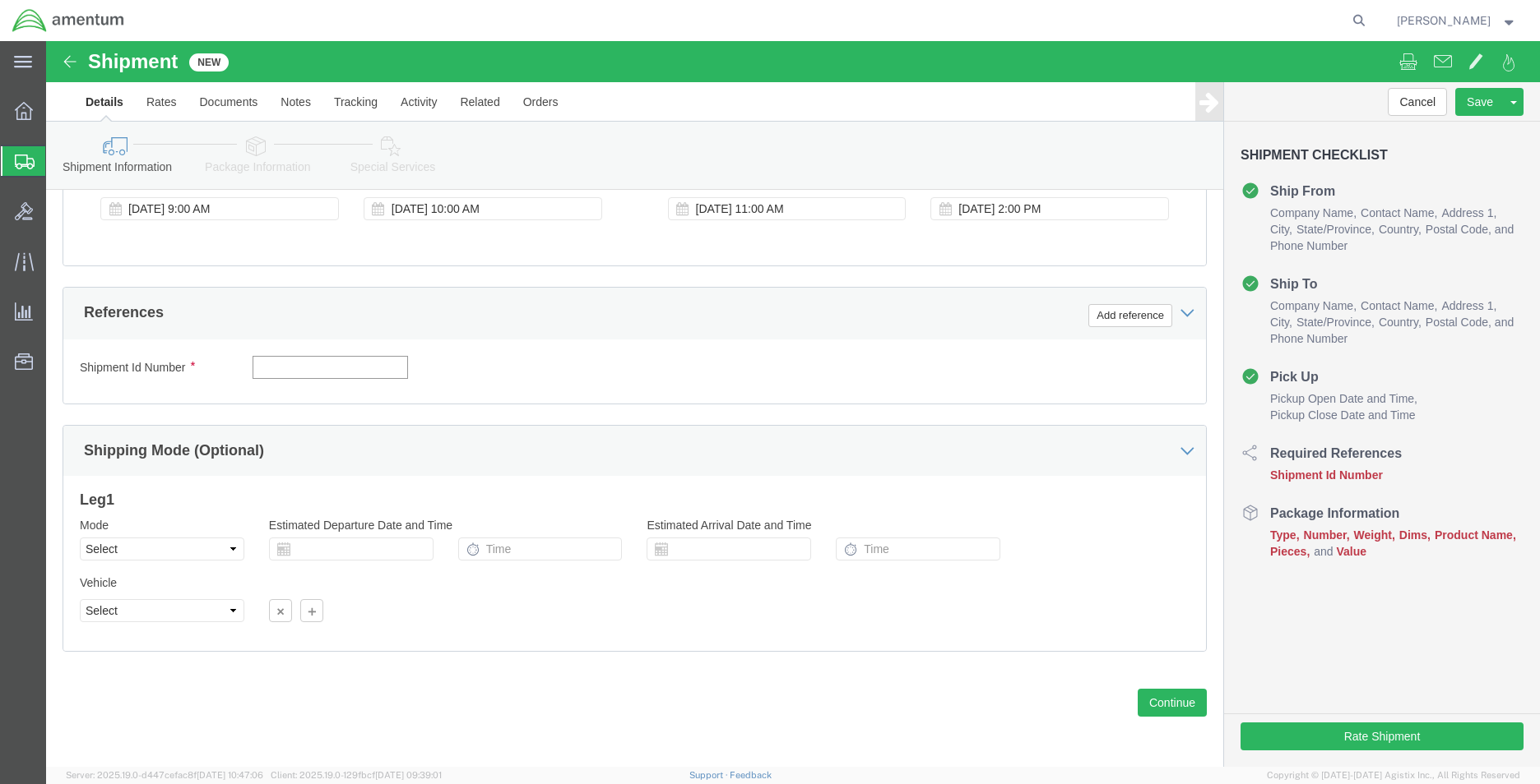
click input "text"
type input "CBP"
click button "Add reference"
click select "Select Account Type Activity ID Airline Appointment Number ASN Batch Request # …"
select select "DEPT"
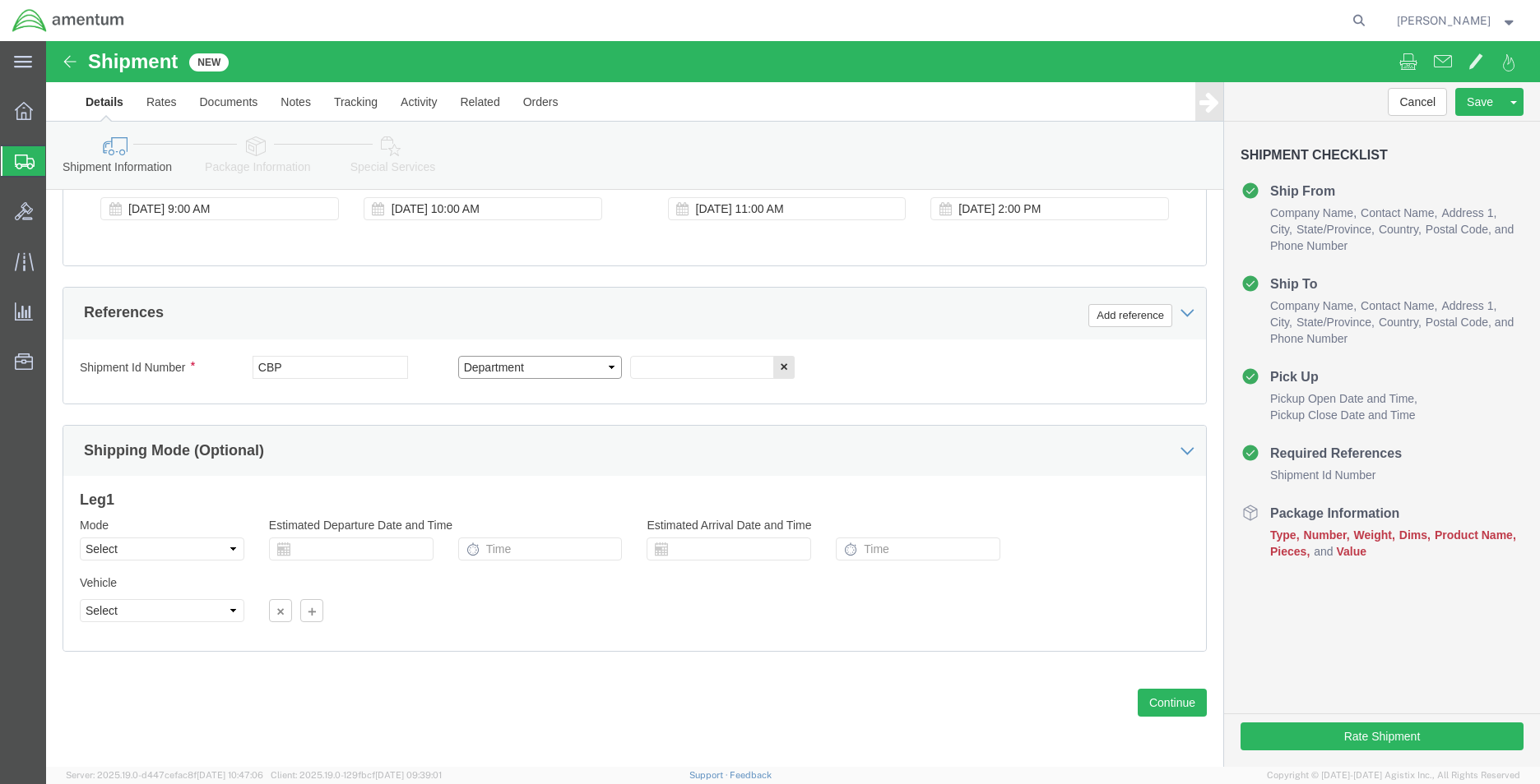
click select "Select Account Type Activity ID Airline Appointment Number ASN Batch Request # …"
click input "text"
type input "WST"
click button "Add reference"
click select "Select Account Type Activity ID Airline Appointment Number ASN Batch Request # …"
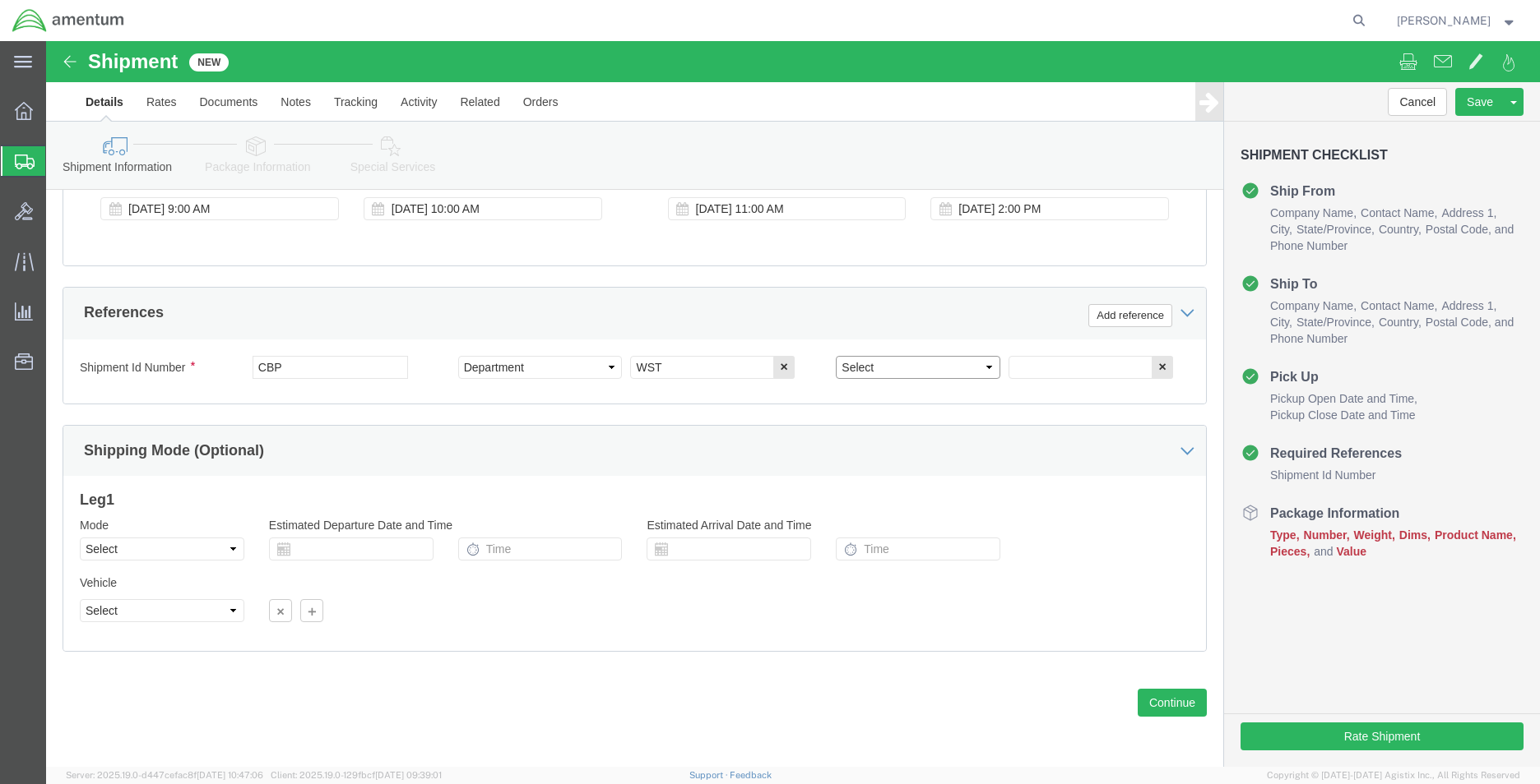
select select "CUSTREF"
click select "Select Account Type Activity ID Airline Appointment Number ASN Batch Request # …"
click input "text"
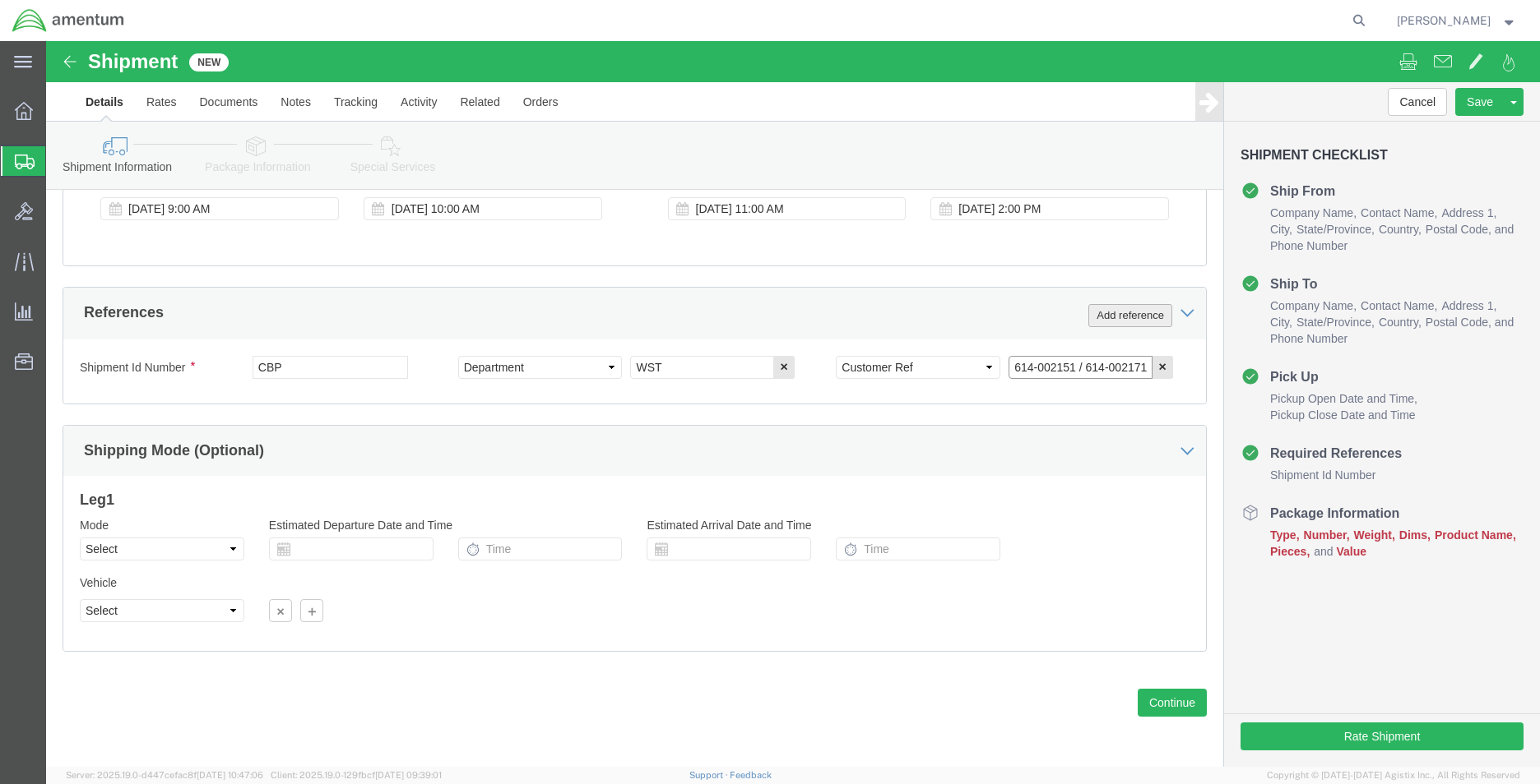
type input "614-002151 / 614-002171"
click button "Add reference"
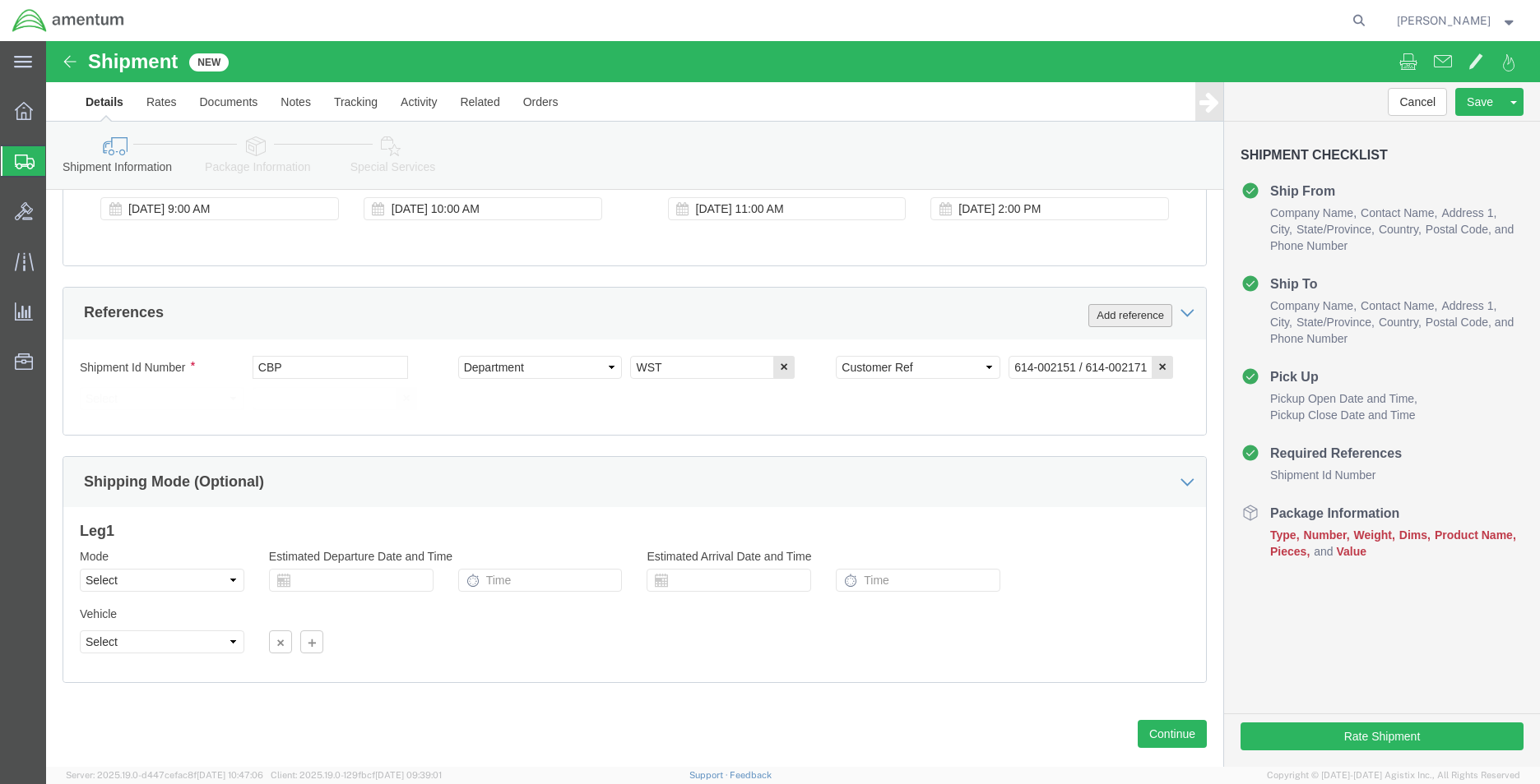
scroll to position [0, 0]
click select "Select Account Type Activity ID Airline Appointment Number ASN Batch Request # …"
select select "RELNUM"
click select "Select Account Type Activity ID Airline Appointment Number ASN Batch Request # …"
click div "Previous Continue"
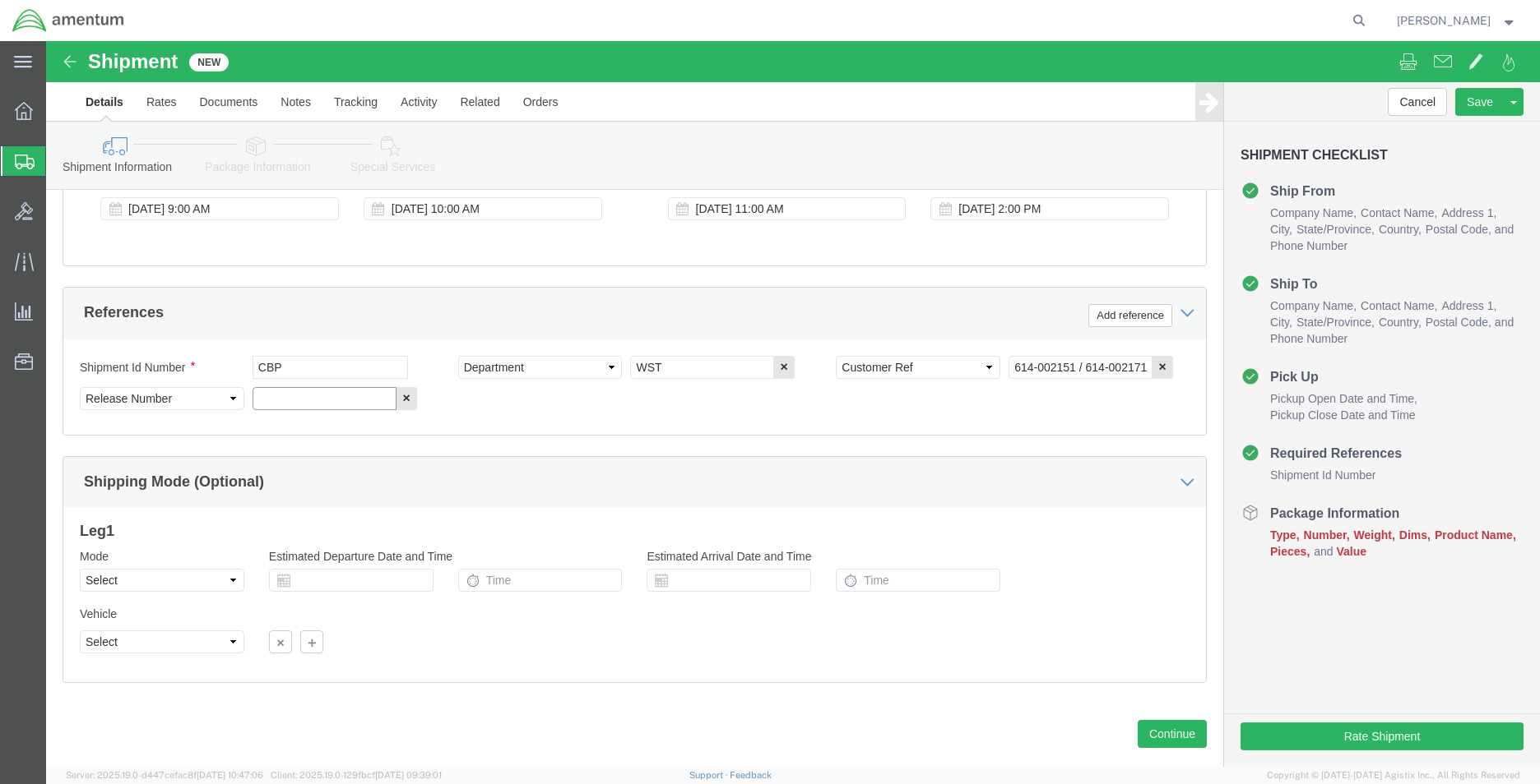
click input "text"
paste input "6118.03.03.2219.MCA.0000"
type input "6118.03.03.2219.MCA.0000"
click button "Continue"
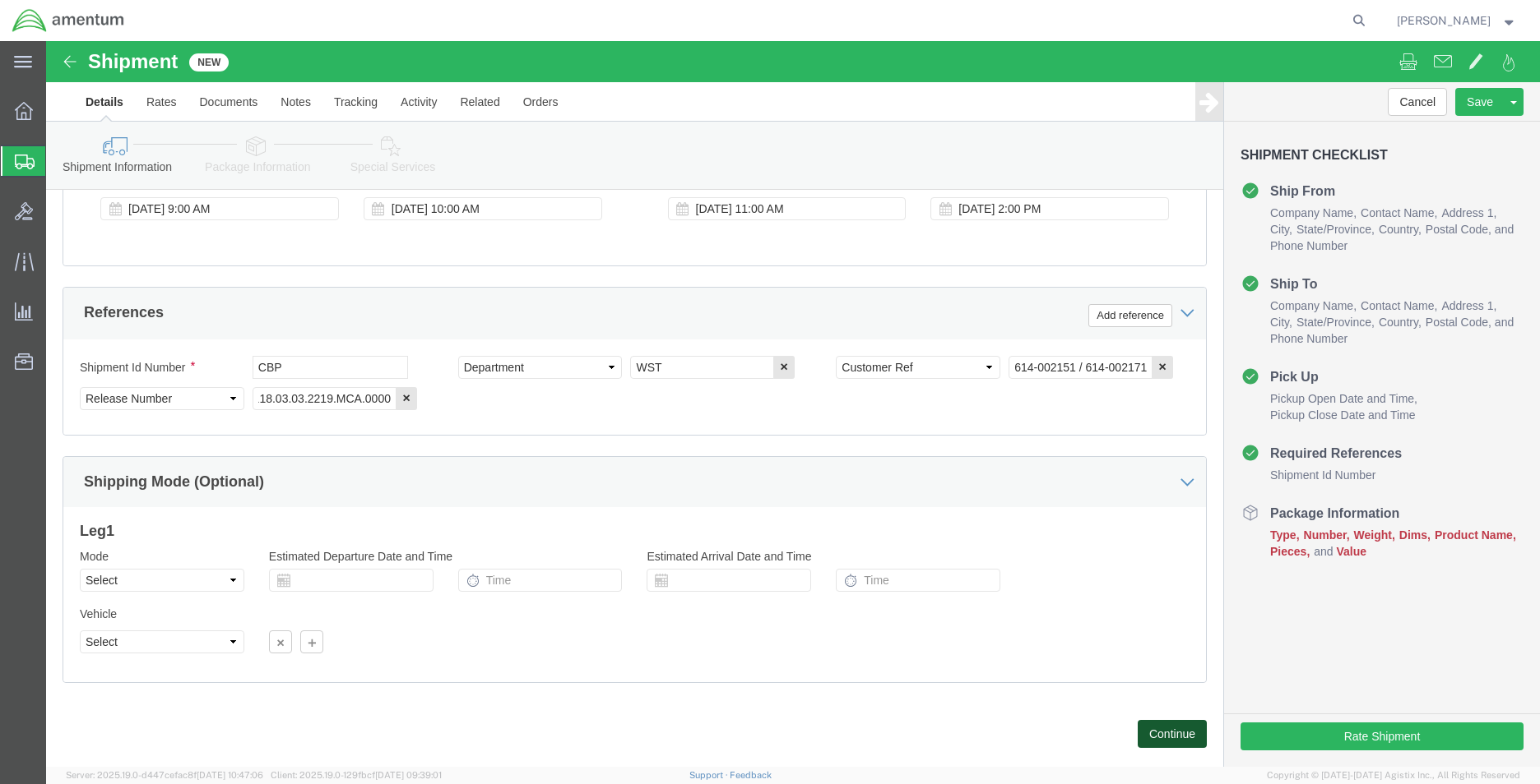
scroll to position [0, 0]
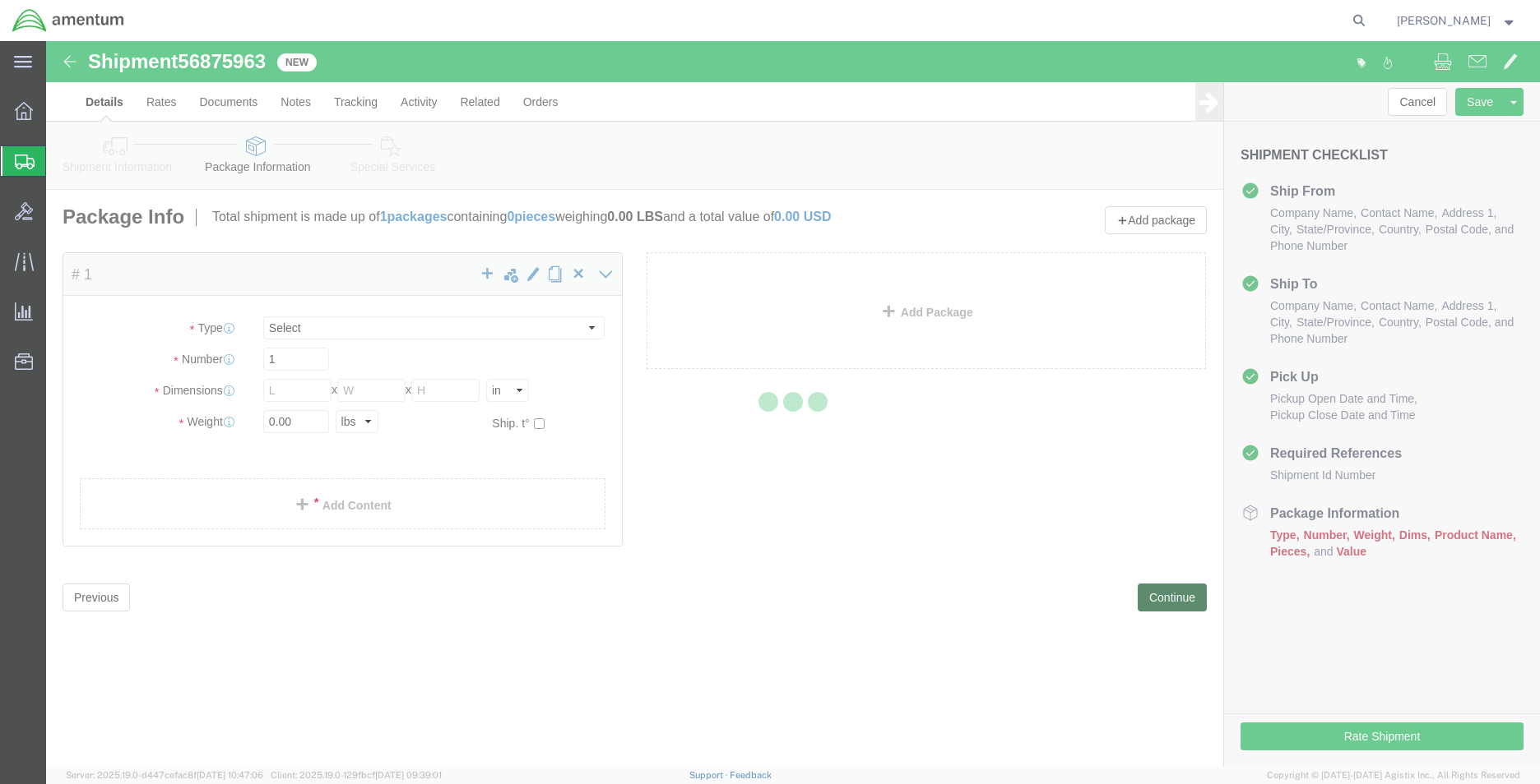
select select "CBOX"
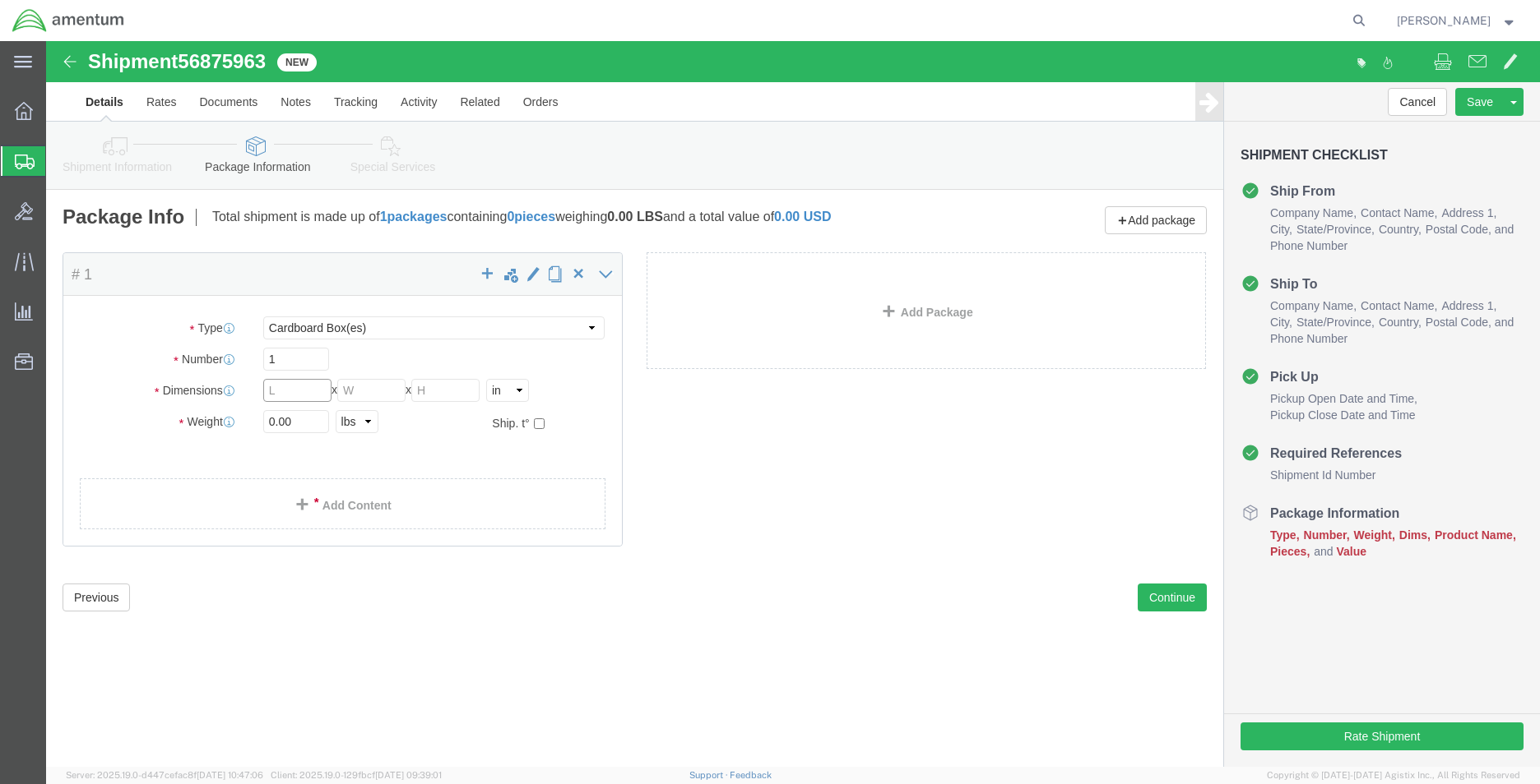
click input "text"
type input "13"
type input "8"
type input "3.2"
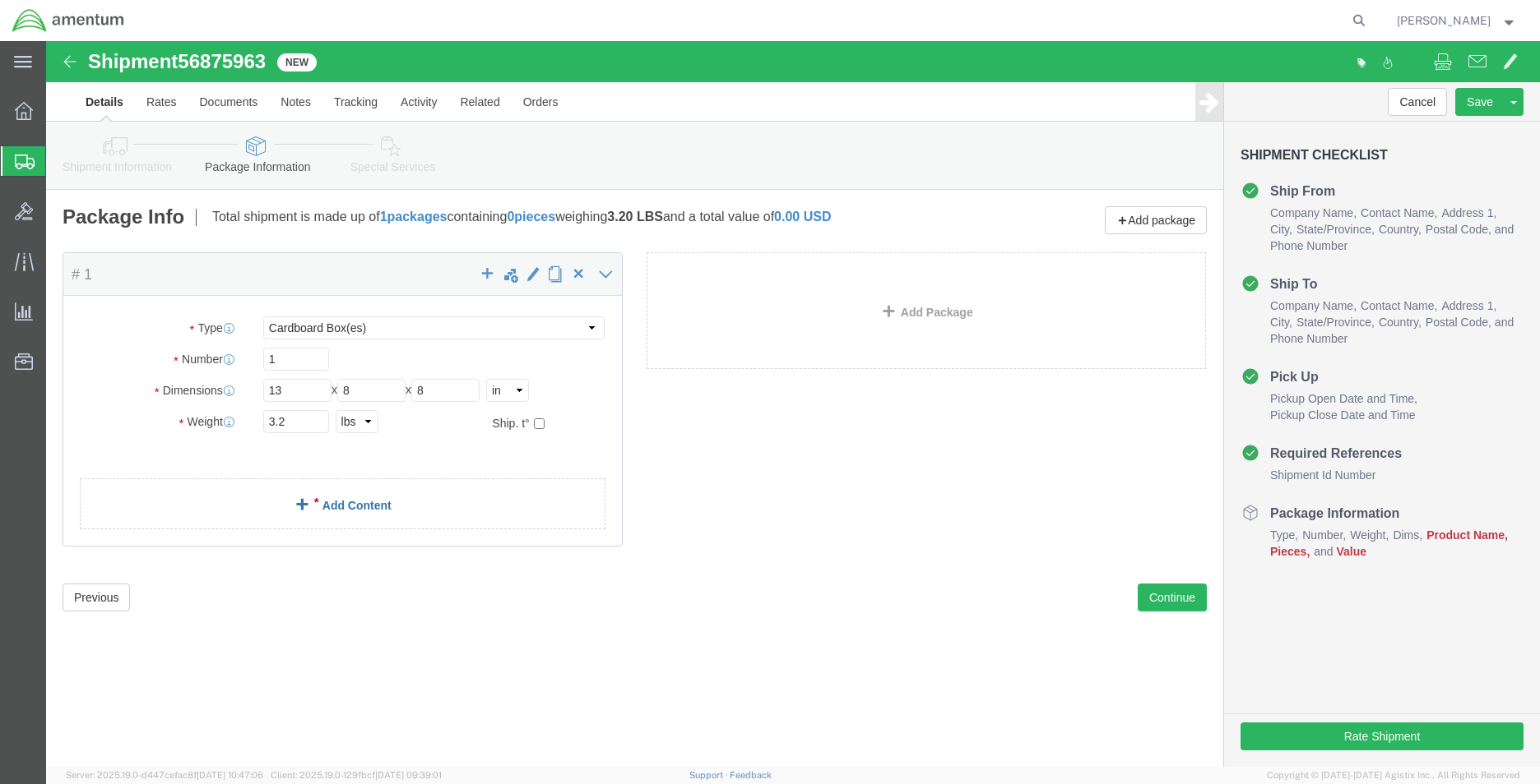
click link "Add Content"
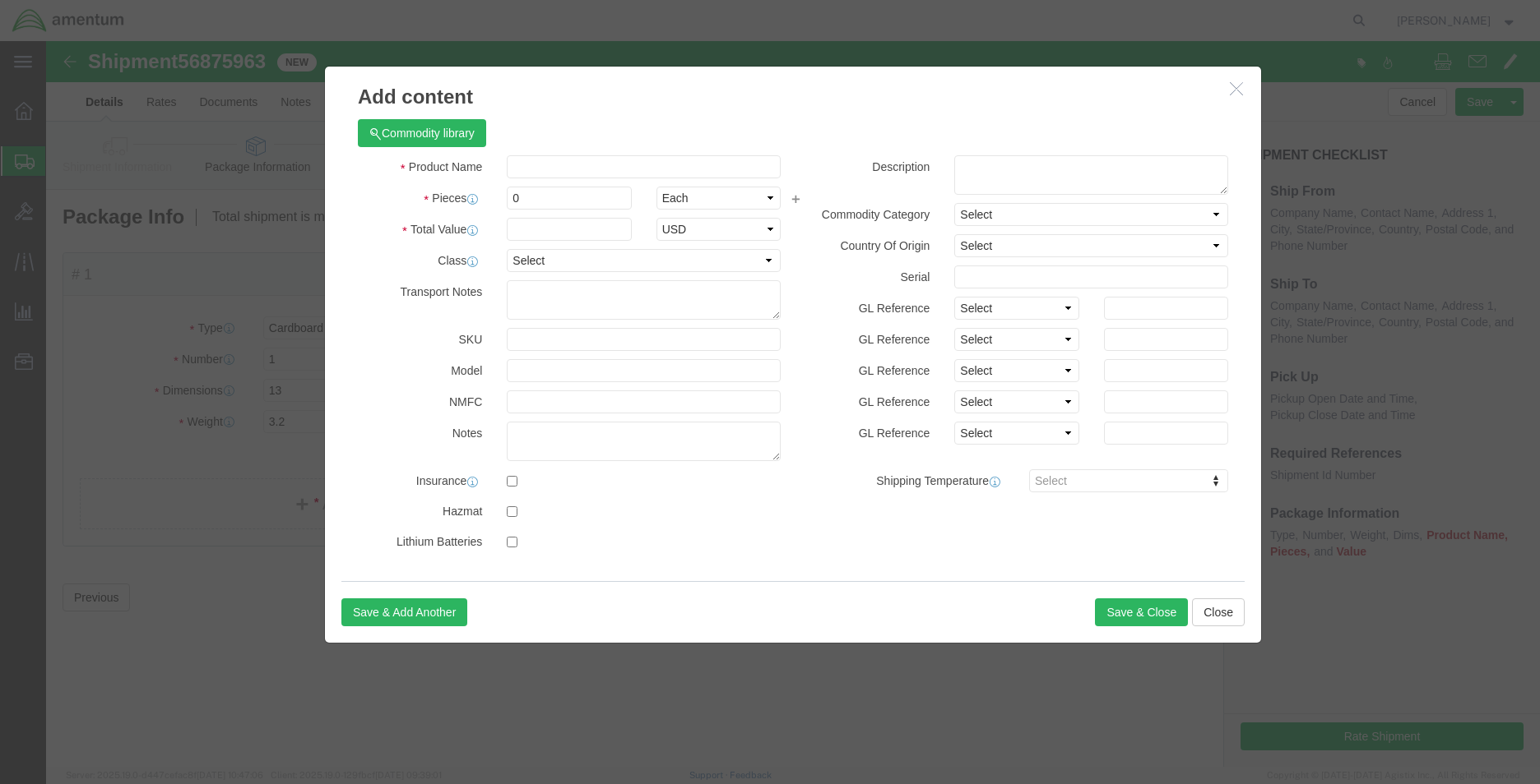
click div "Product Name Pieces 0 Select Bag Barrels 100Board Feet Bottle Box Blister Pack …"
click input "text"
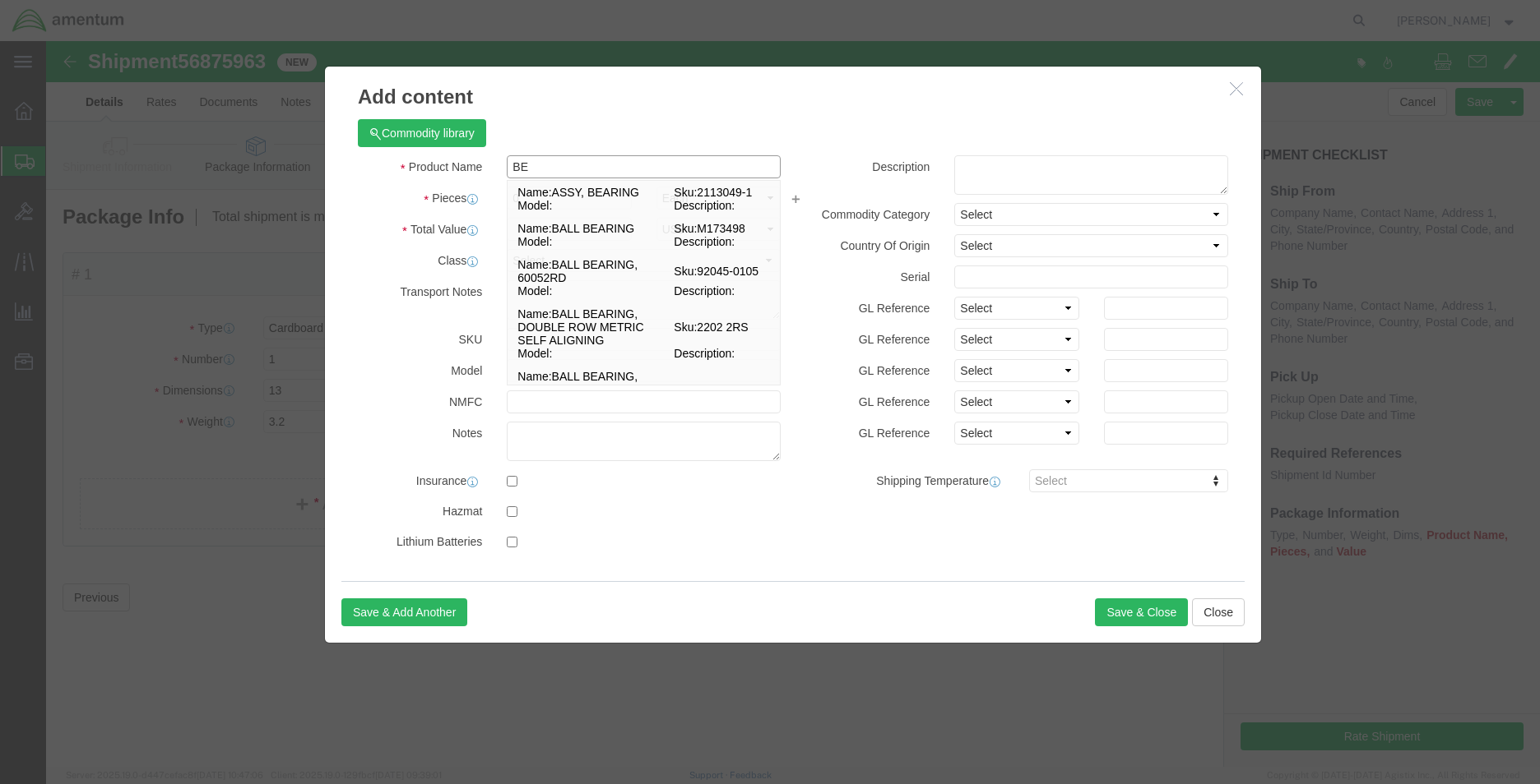
type input "B"
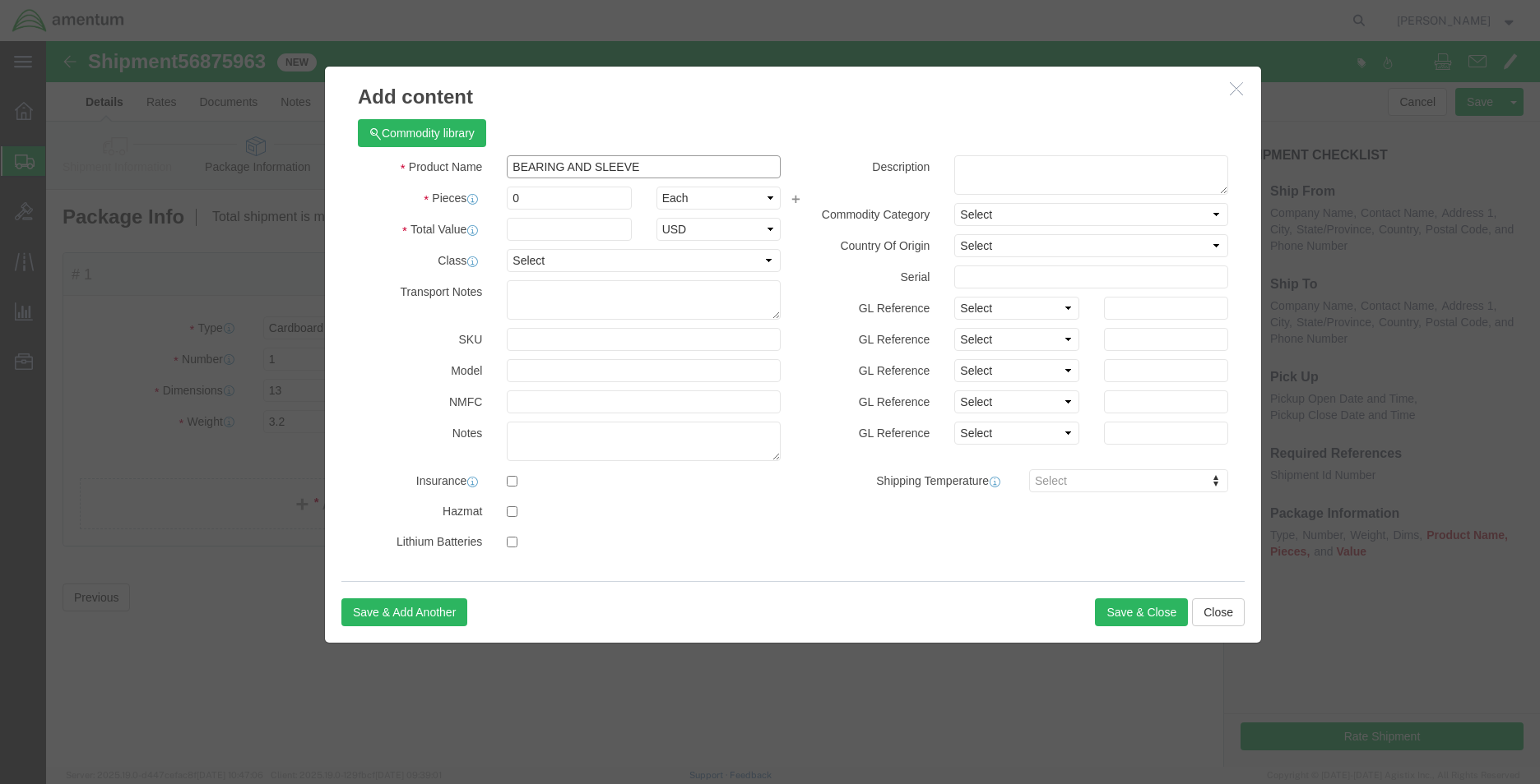
type input "BEARING AND SLEEVE"
click textarea
drag, startPoint x: 1026, startPoint y: 143, endPoint x: 950, endPoint y: 148, distance: 76.2
click textarea "BEARING AND SLEEVE PART 704A33651181 PART 706A31350066"
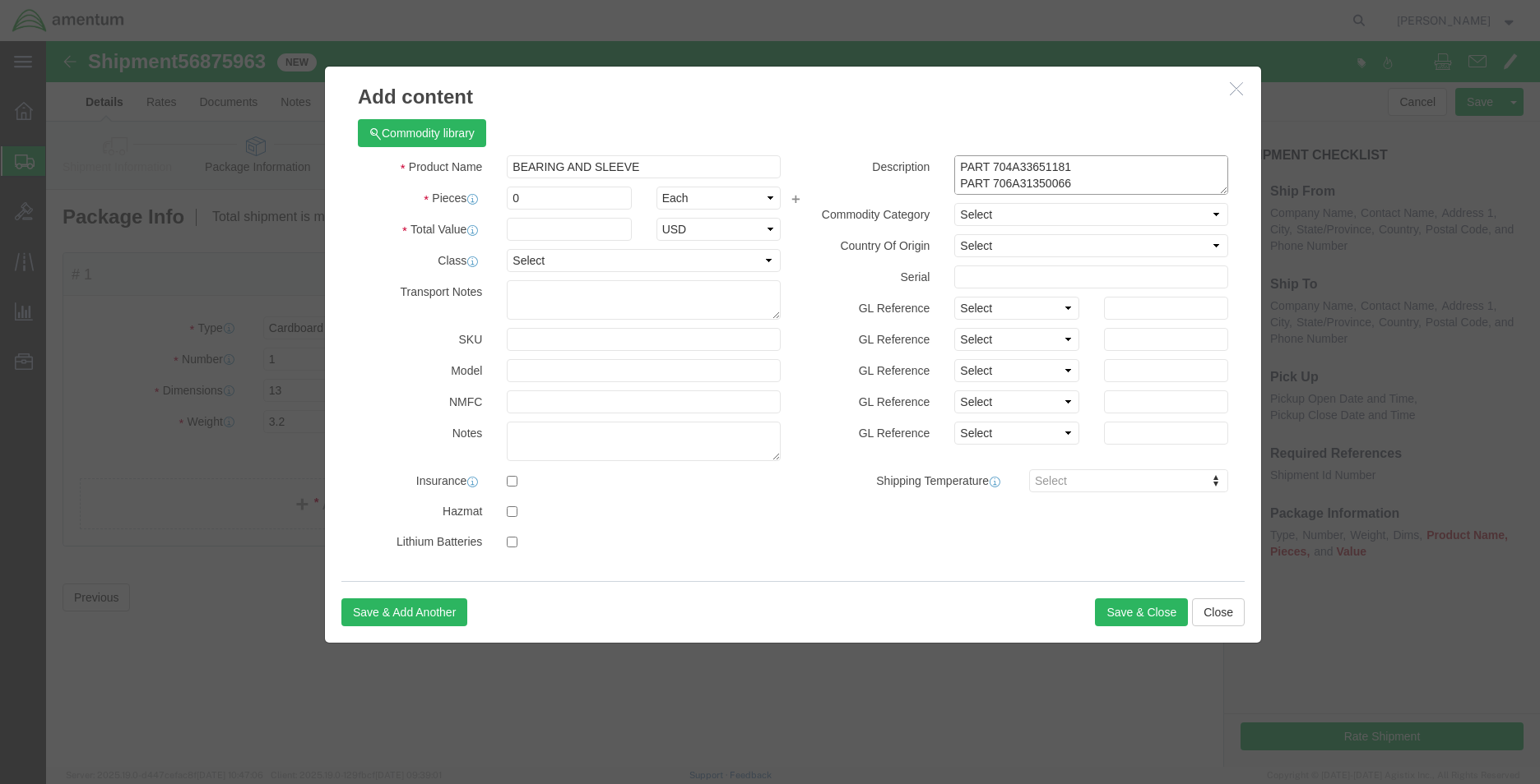
type textarea "BEARING AND SLEEVE PART 704A33651181 PART 706A31350066"
click input "0"
drag, startPoint x: 491, startPoint y: 160, endPoint x: 431, endPoint y: 165, distance: 60.2
click div "Pieces 0 Select Bag Barrels 100Board Feet Bottle Box Blister Pack Carats Can Ca…"
type input "5"
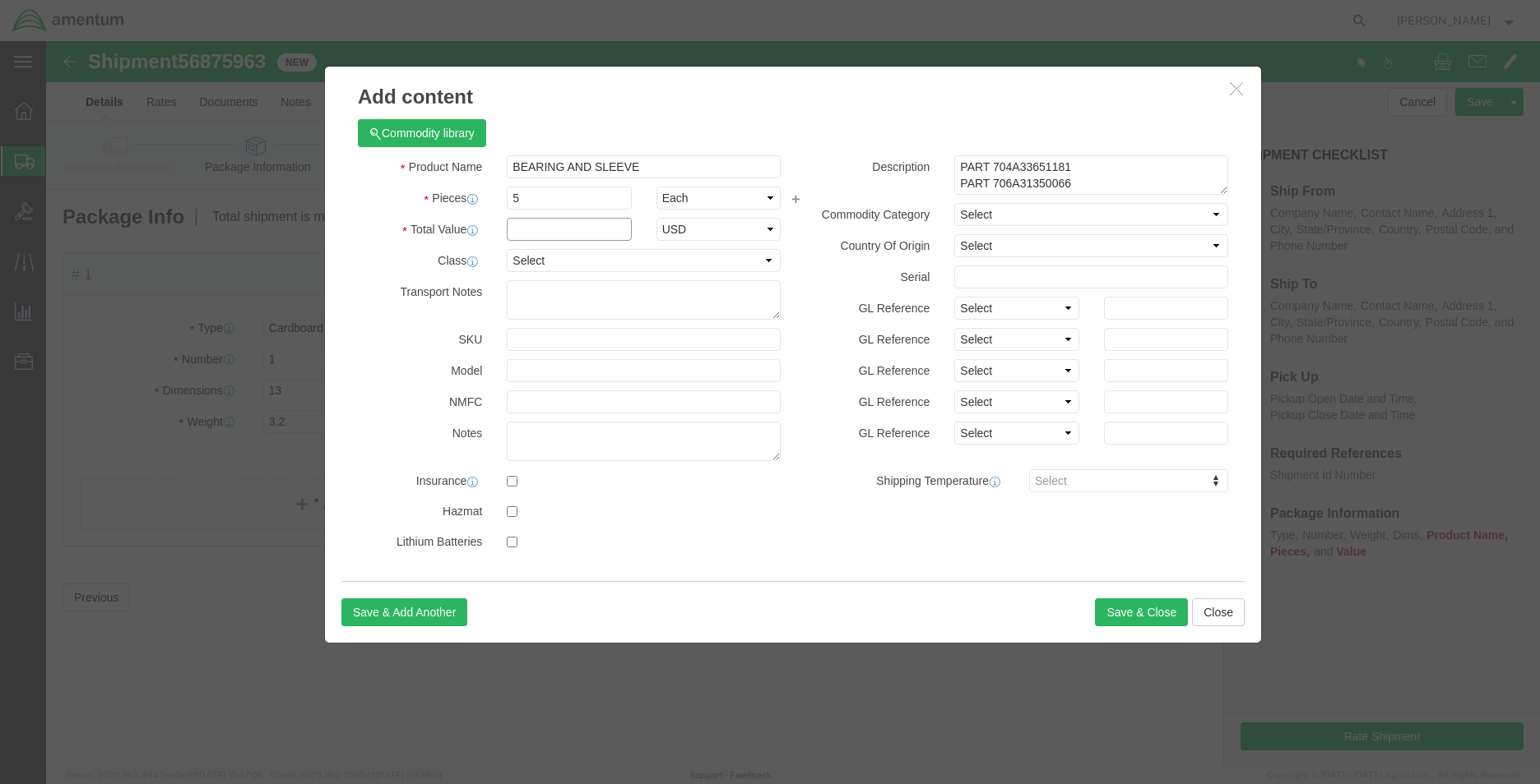
click input "text"
type input "1500.00"
click button "Save & Close"
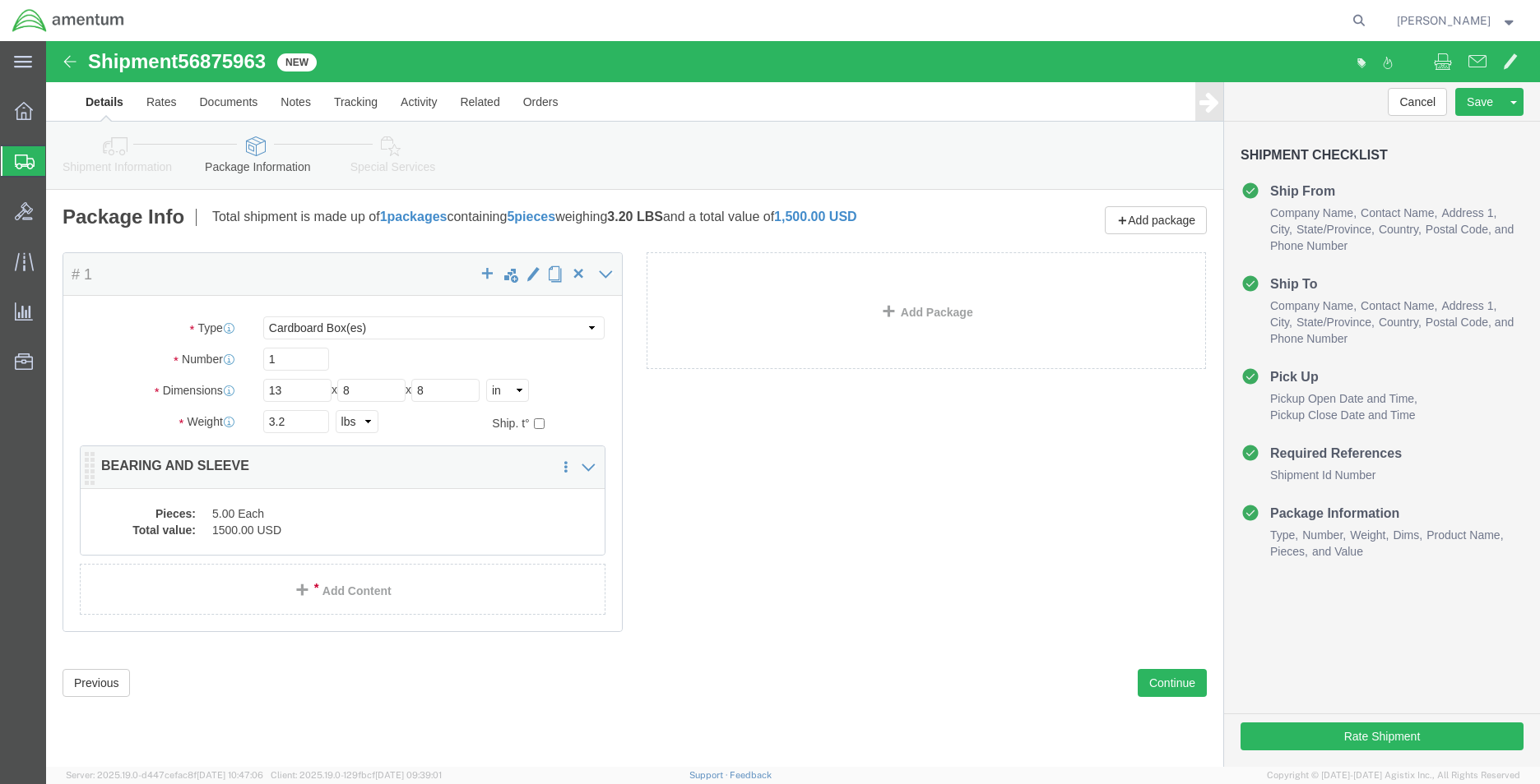
click dd "1500.00 USD"
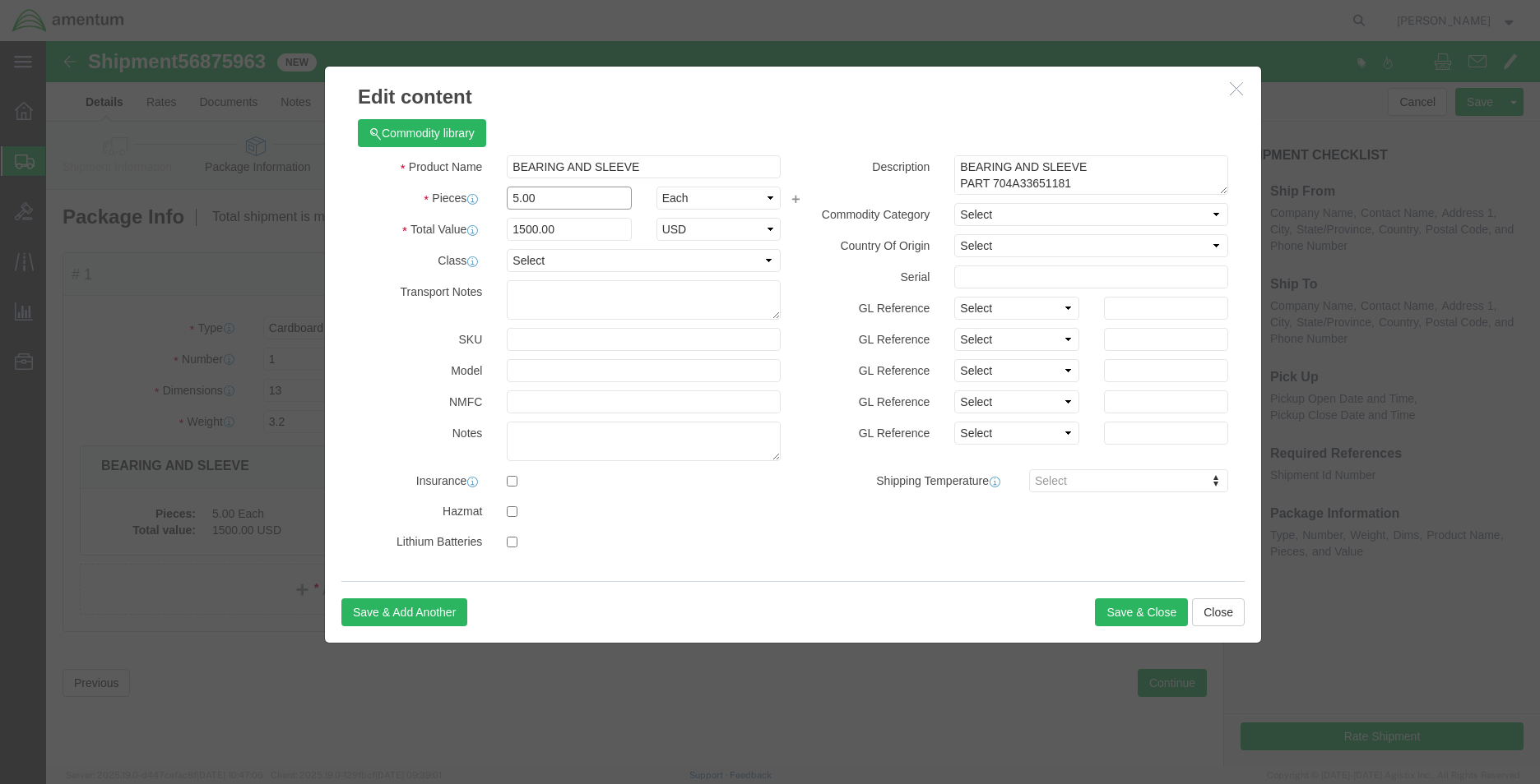
drag, startPoint x: 499, startPoint y: 156, endPoint x: 386, endPoint y: 148, distance: 113.3
click div "Pieces 5.00 Select Bag Barrels 100Board Feet Bottle Box Blister Pack Carats Can…"
type input "6"
type input "1800"
click button "Save & Close"
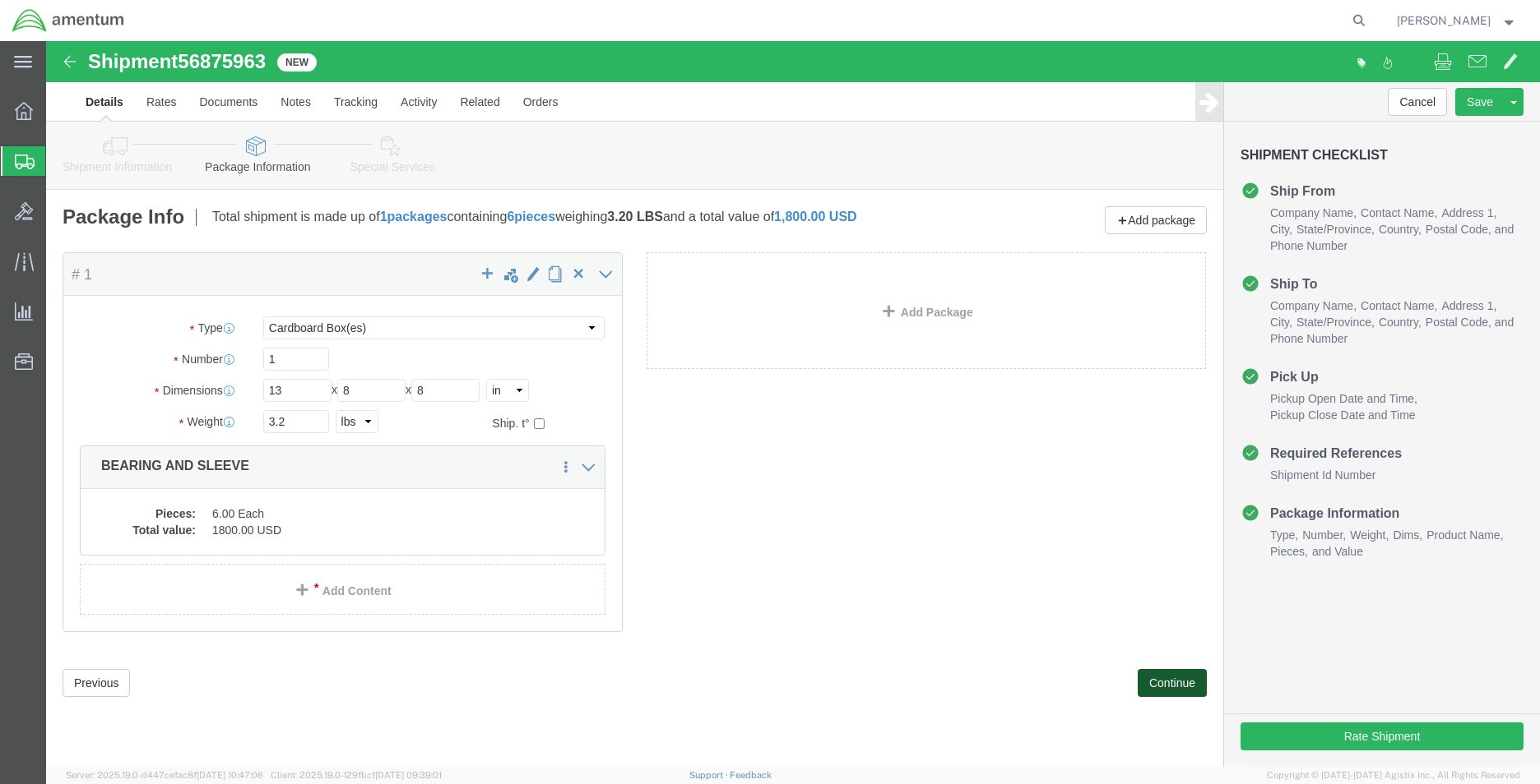
click button "Continue"
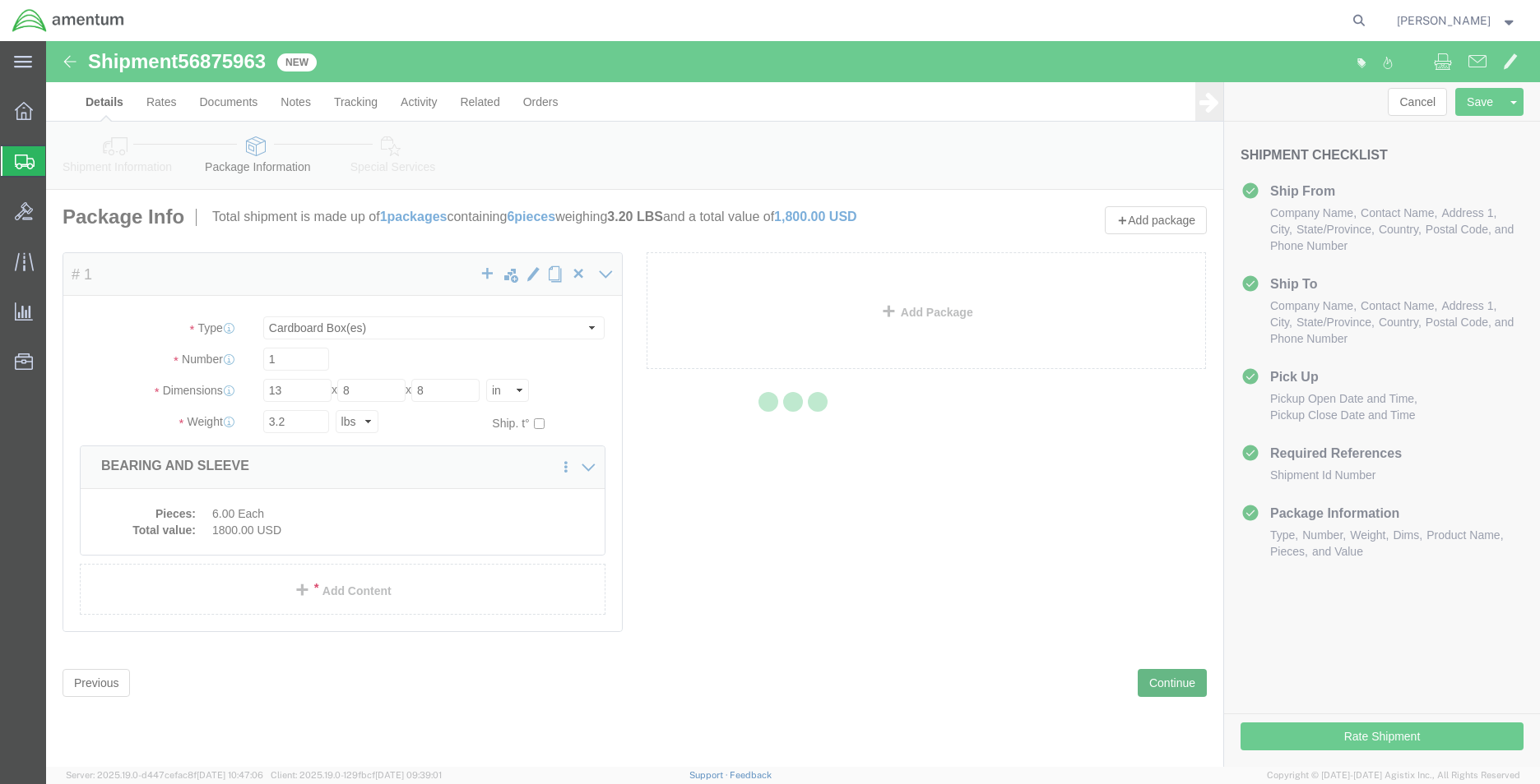
select select
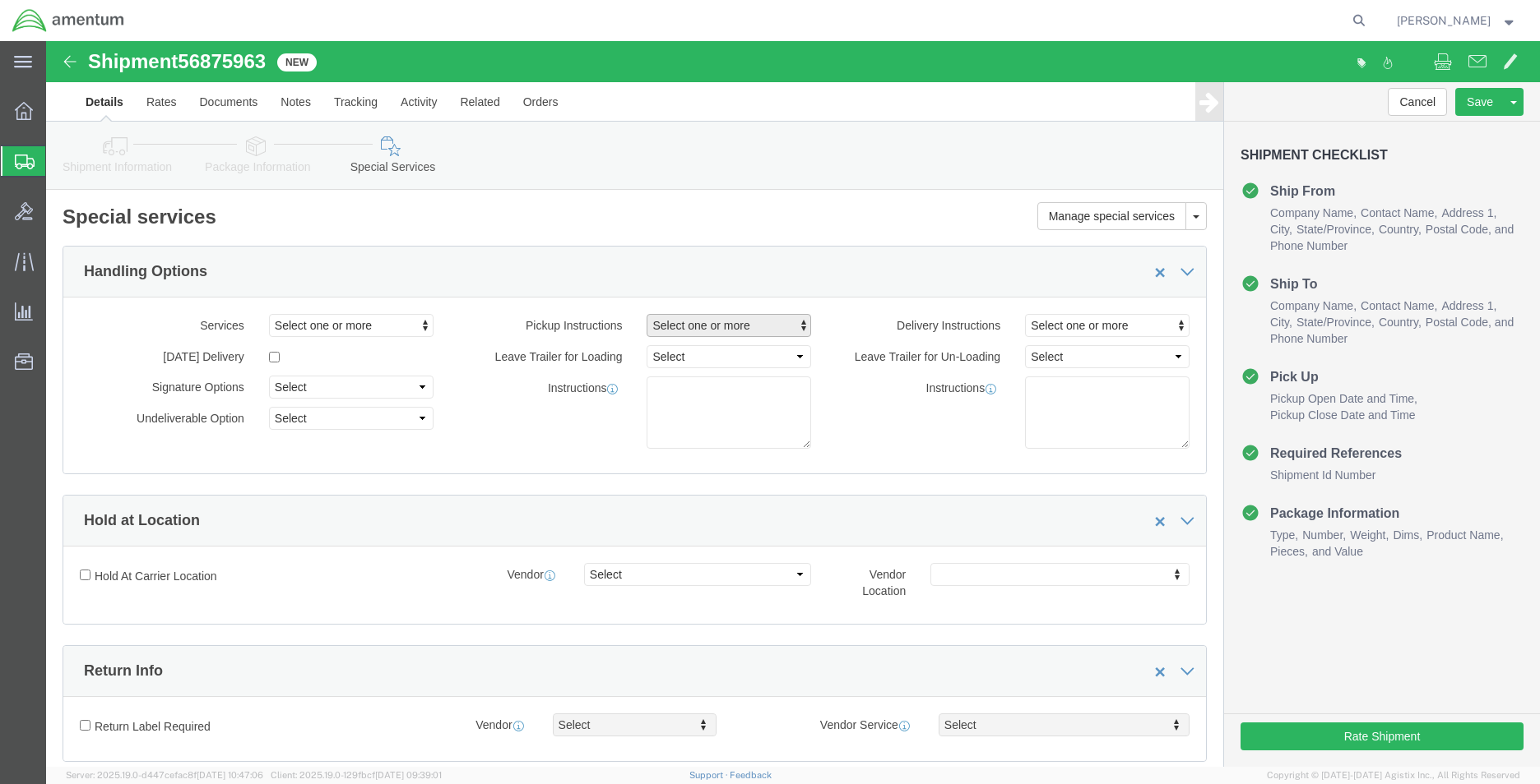
click span "Select one or more"
click span "Site Support"
select select "PICKUP_SITE_SUPPORT"
click span "Site Support"
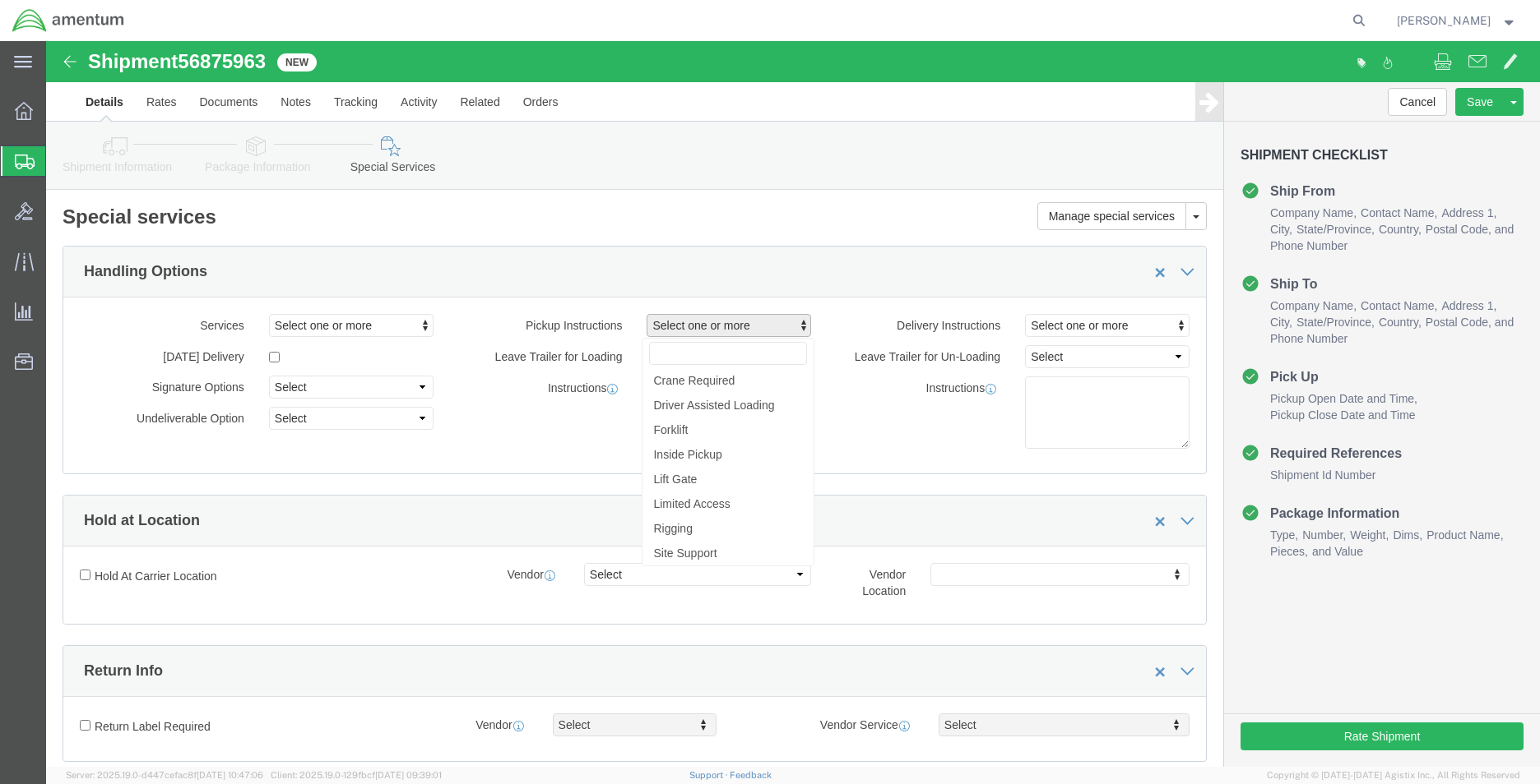
click div "Instructions"
click span "Select one or more"
click span "Site Support"
select select "PICKUP_SITE_SUPPORT"
click div "Services Select one or more Air Ride Truck Blanket Wrap Carnet Consolidated Shi…"
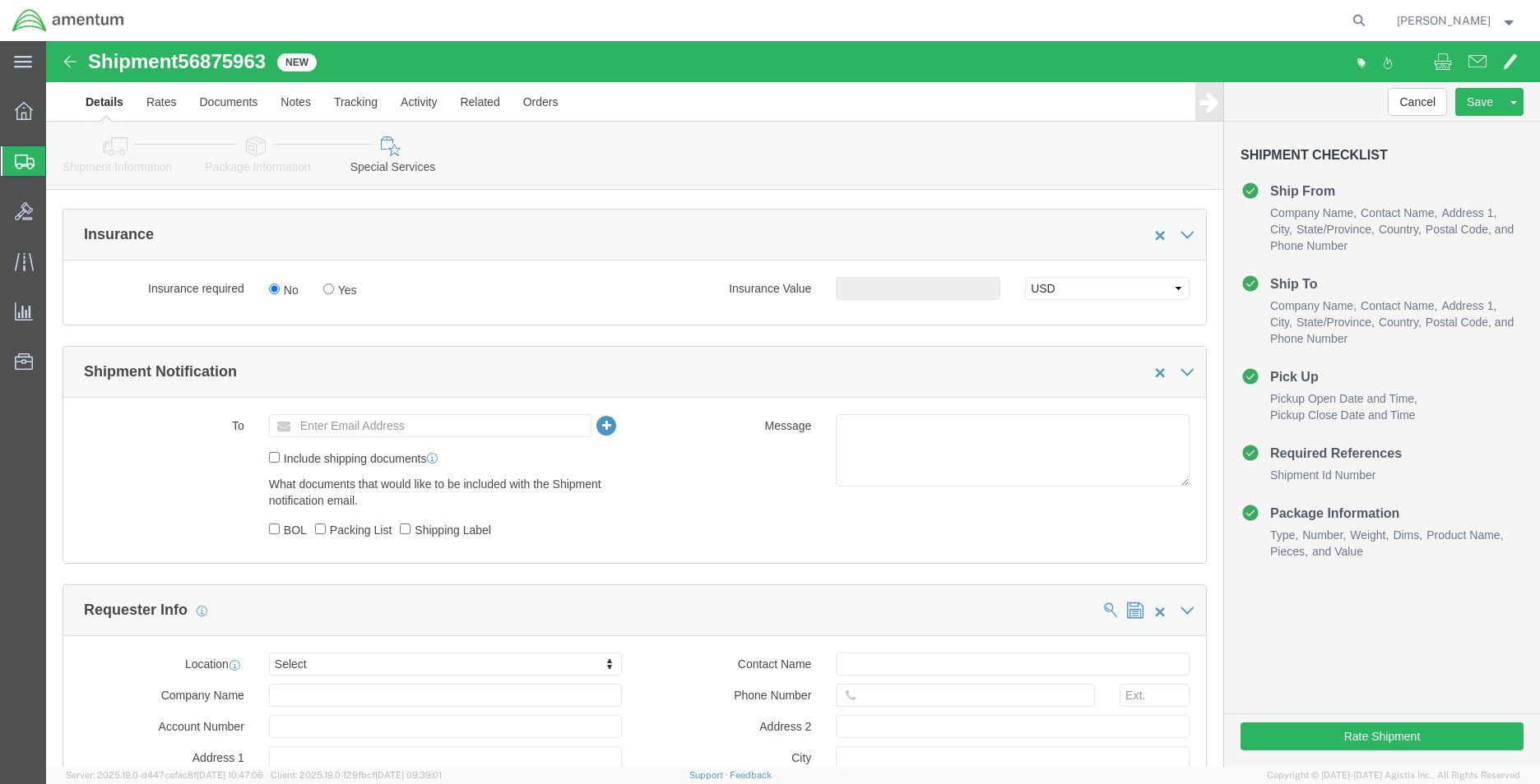
scroll to position [987, 0]
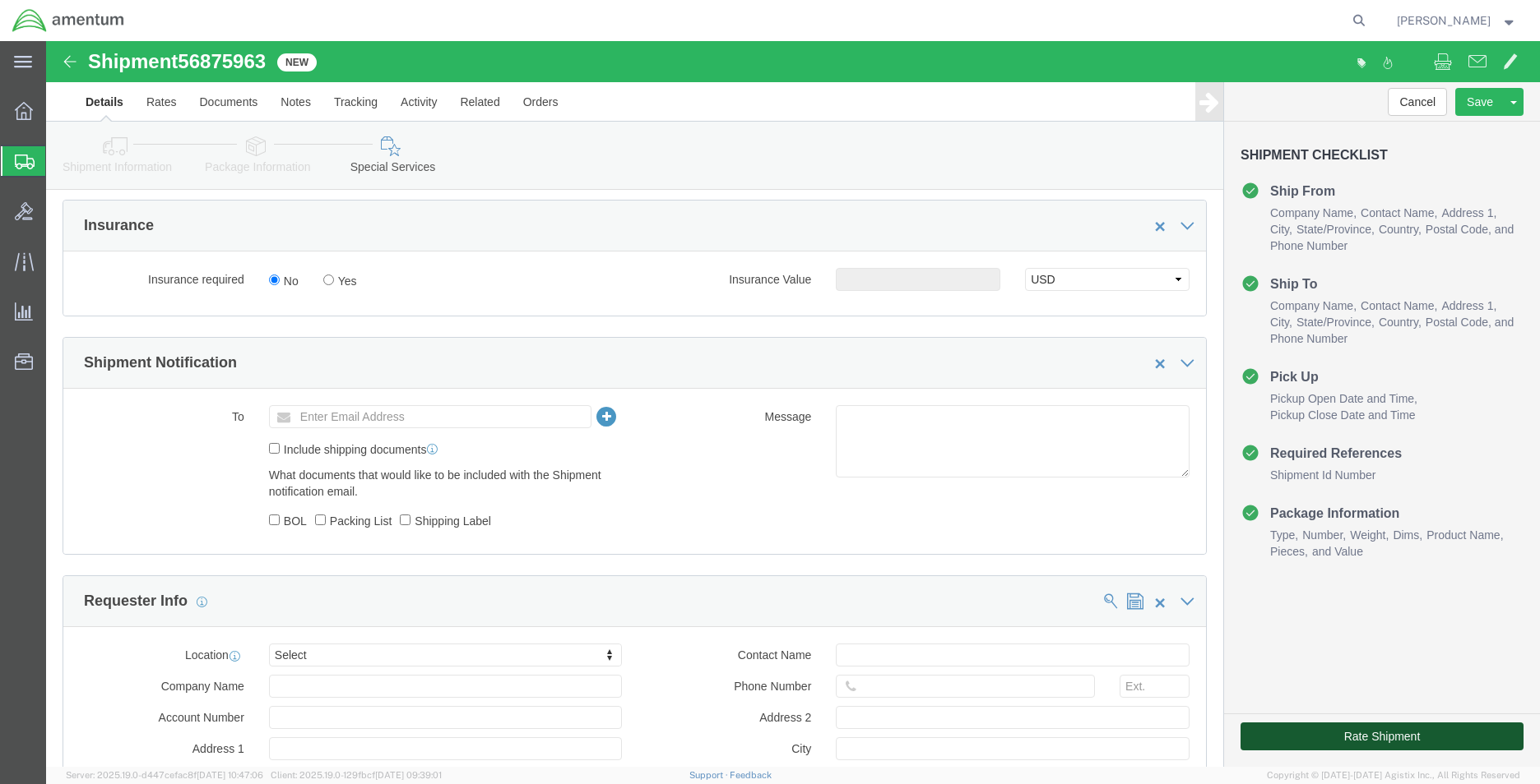
click button "Rate Shipment"
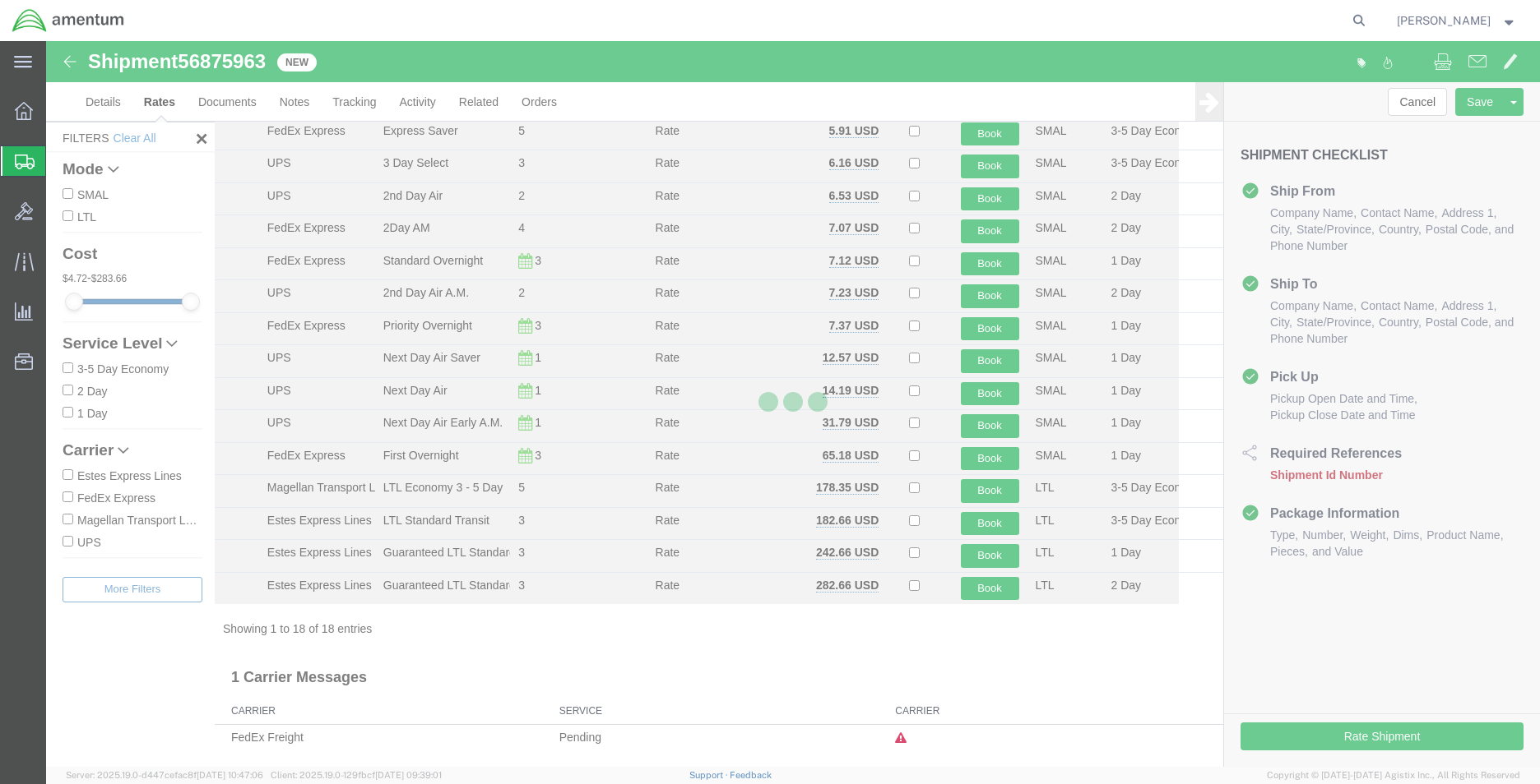
scroll to position [165, 0]
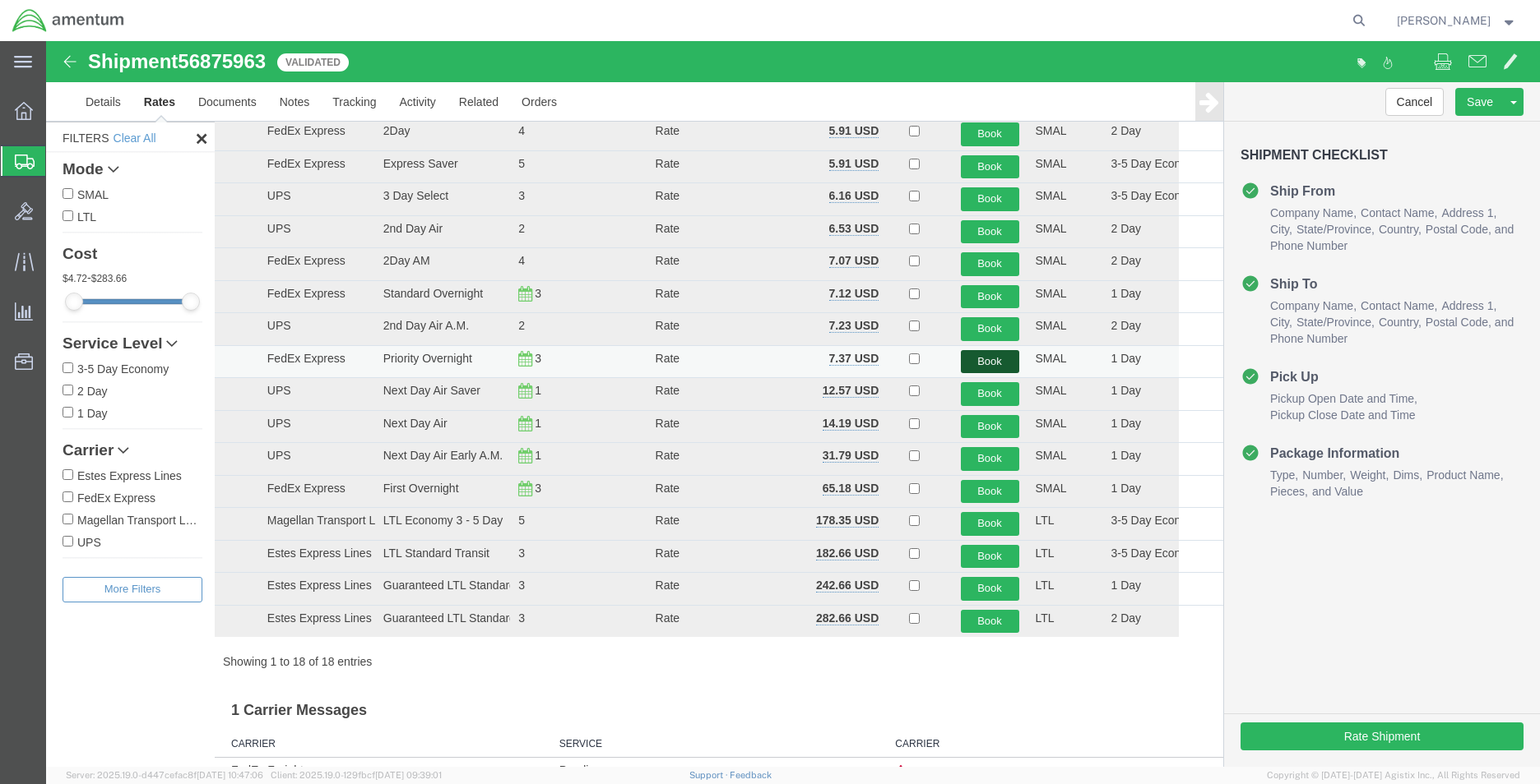
click at [984, 359] on button "Book" at bounding box center [990, 361] width 59 height 24
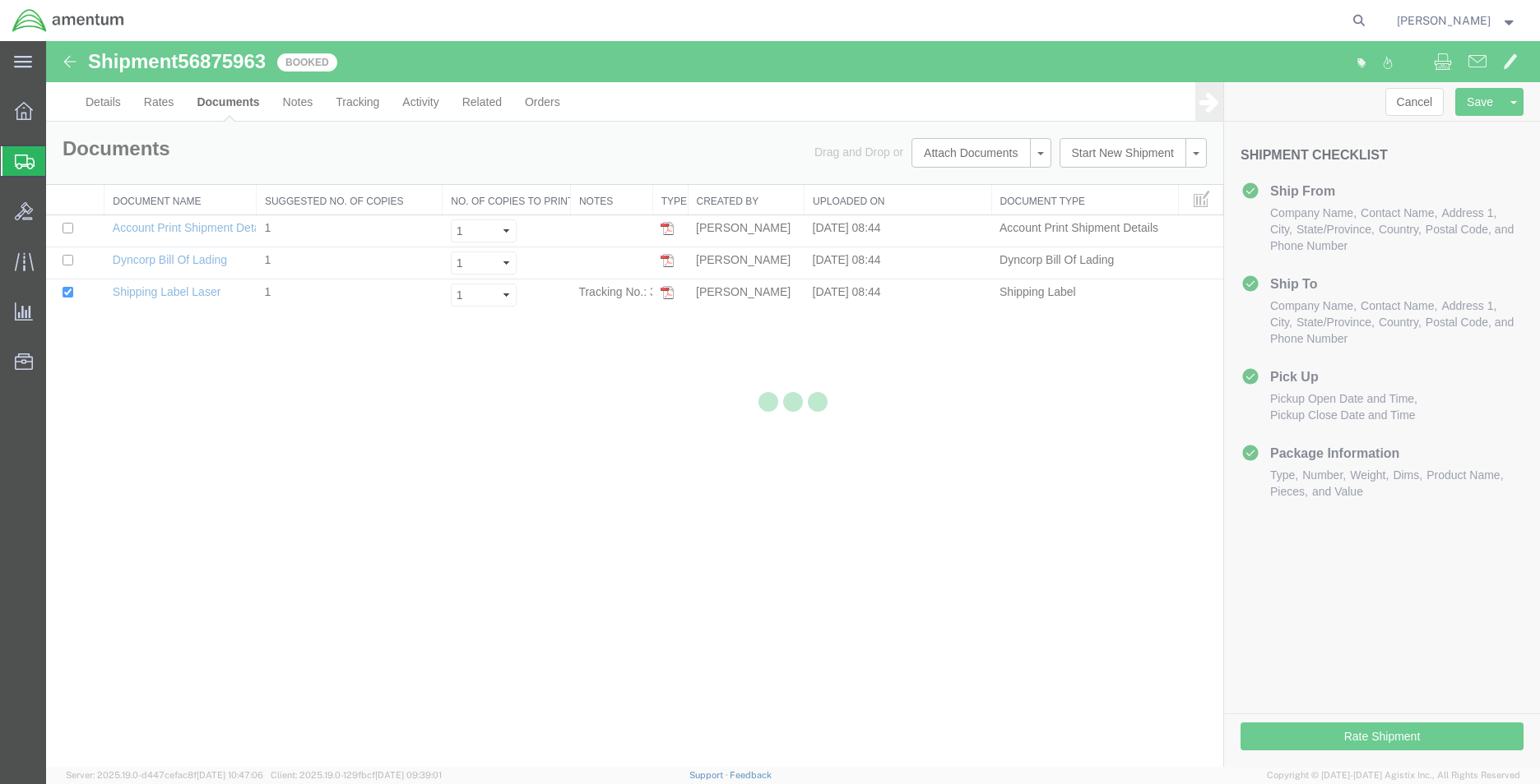
scroll to position [0, 0]
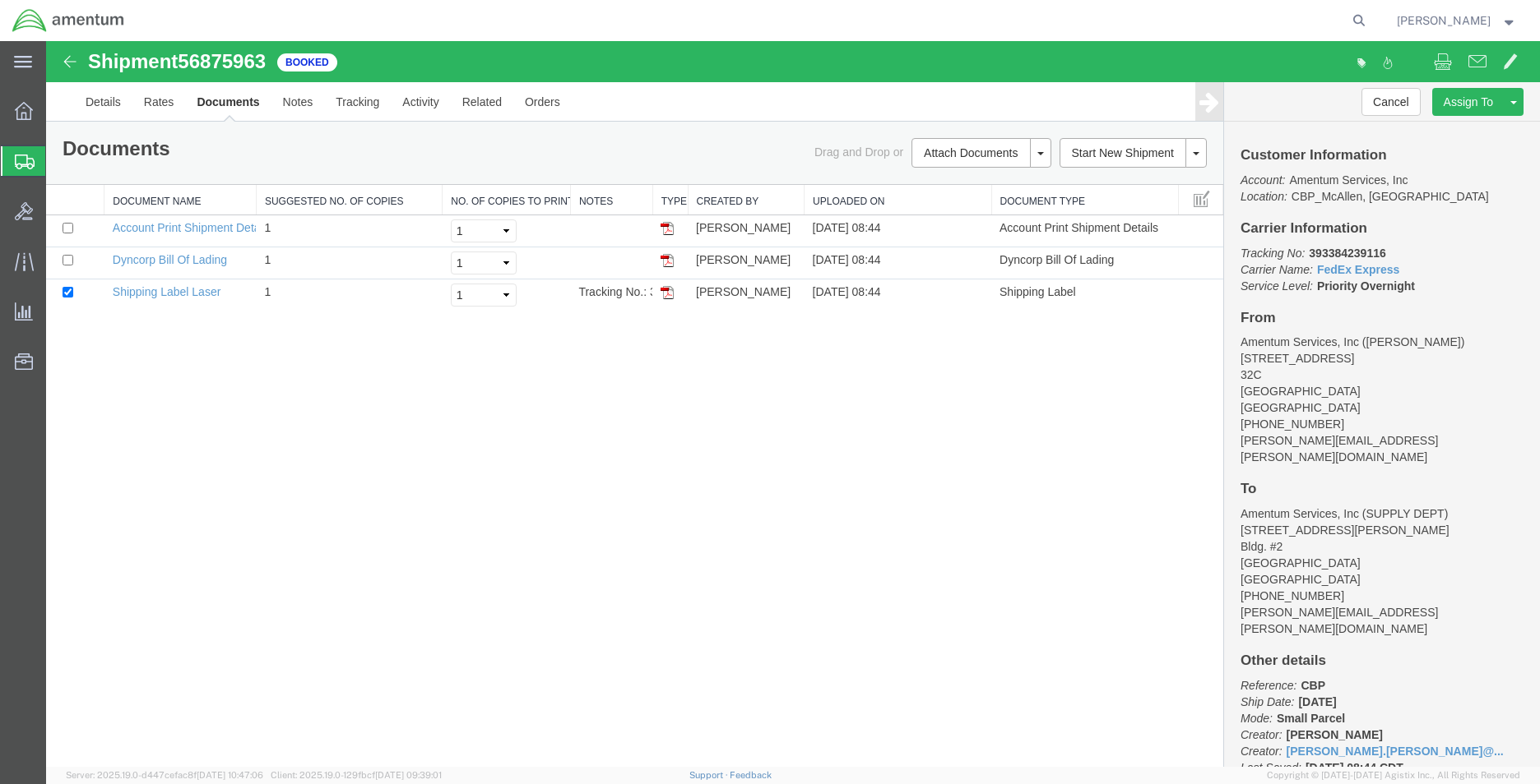
drag, startPoint x: 671, startPoint y: 294, endPoint x: 891, endPoint y: 527, distance: 320.5
click at [671, 294] on img at bounding box center [666, 292] width 13 height 13
drag, startPoint x: 1390, startPoint y: 248, endPoint x: 1232, endPoint y: 243, distance: 158.1
click at [1232, 243] on div "Customer Information Account: Amentum Services, Inc Location: CBP_McAllen, TX_M…" at bounding box center [1382, 444] width 316 height 645
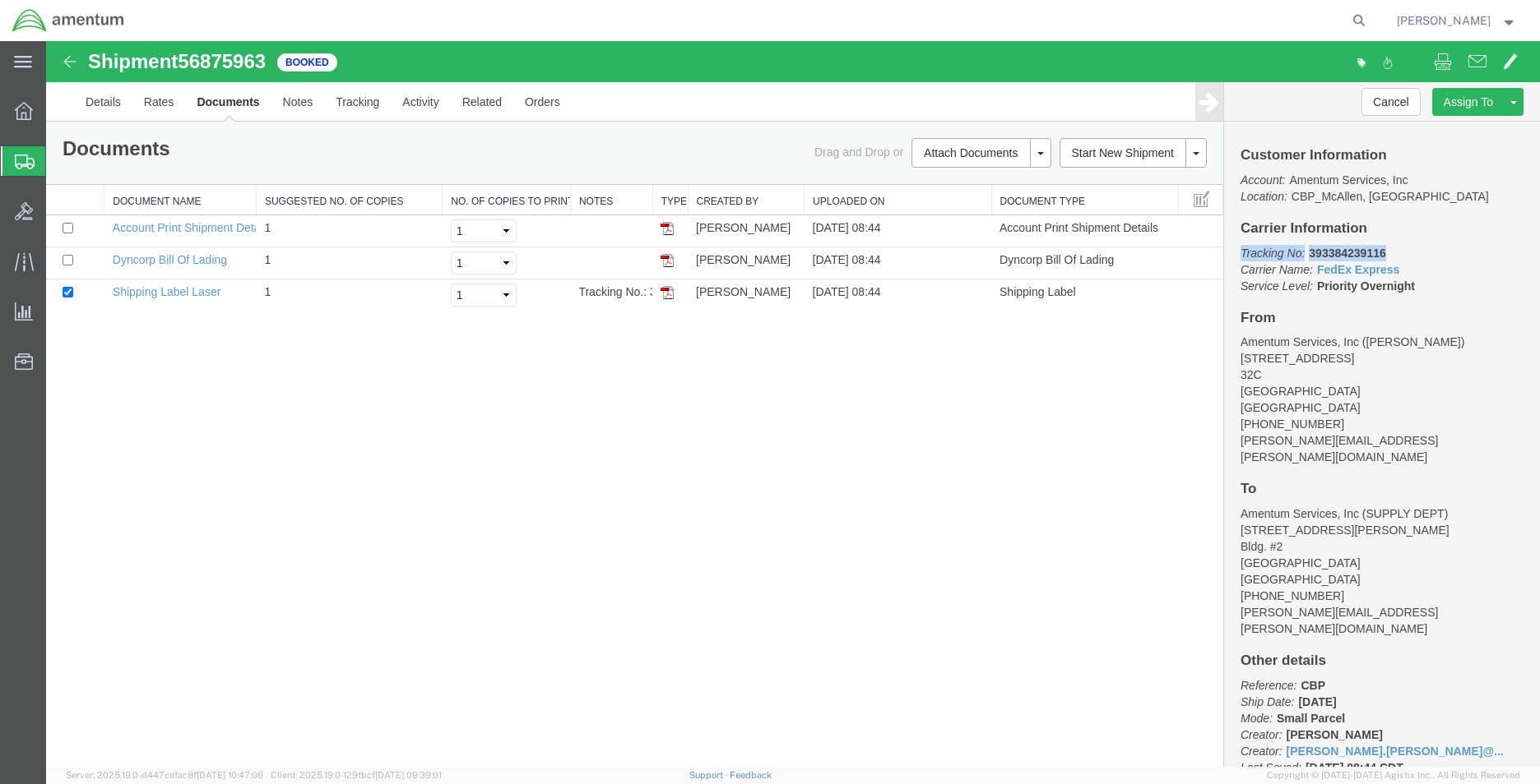
copy p "Tracking No: 393384239116"
click at [1409, 241] on div "Customer Information Account: Amentum Services, Inc Location: CBP_McAllen, TX_M…" at bounding box center [1382, 444] width 316 height 645
drag, startPoint x: 1399, startPoint y: 252, endPoint x: 1238, endPoint y: 255, distance: 161.0
click at [1238, 255] on div "Customer Information Account: Amentum Services, Inc Location: CBP_McAllen, TX_M…" at bounding box center [1382, 444] width 316 height 645
copy p "Tracking No: 393384239116"
